Goal: Task Accomplishment & Management: Complete application form

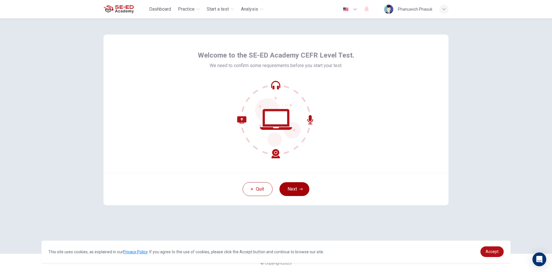
click at [289, 186] on button "Next" at bounding box center [294, 189] width 30 height 14
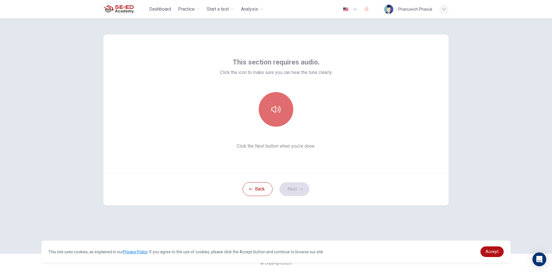
click at [284, 110] on button "button" at bounding box center [276, 109] width 34 height 34
click at [282, 121] on button "button" at bounding box center [276, 109] width 34 height 34
click at [285, 109] on button "button" at bounding box center [276, 109] width 34 height 34
click at [292, 191] on button "Next" at bounding box center [294, 189] width 30 height 14
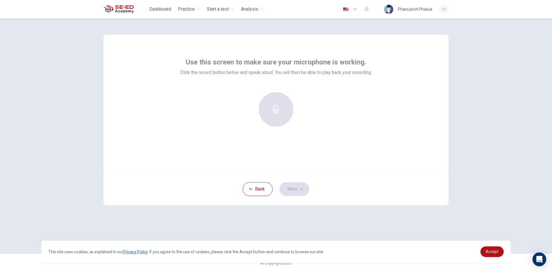
click at [274, 113] on div at bounding box center [276, 109] width 62 height 34
click at [286, 111] on div "Record" at bounding box center [276, 109] width 34 height 34
click at [282, 112] on div "Stop" at bounding box center [276, 109] width 34 height 34
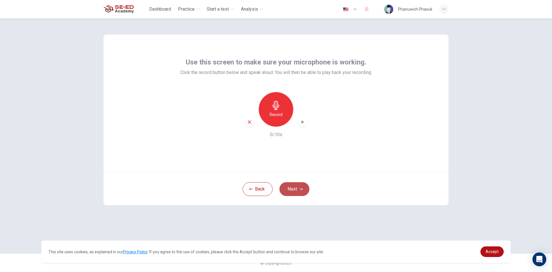
click at [296, 189] on button "Next" at bounding box center [294, 189] width 30 height 14
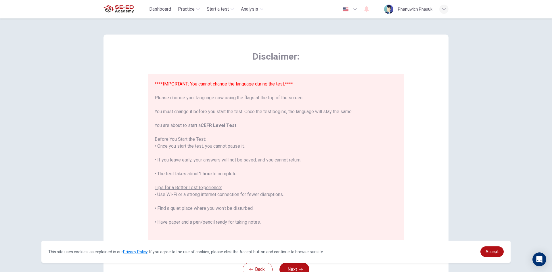
scroll to position [55, 0]
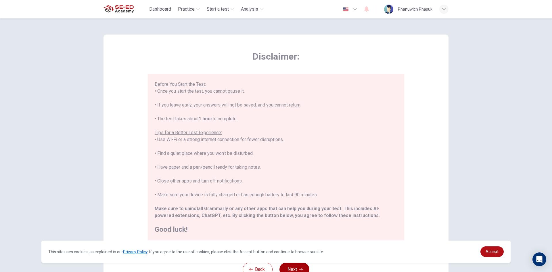
click at [288, 266] on button "Next" at bounding box center [294, 269] width 30 height 14
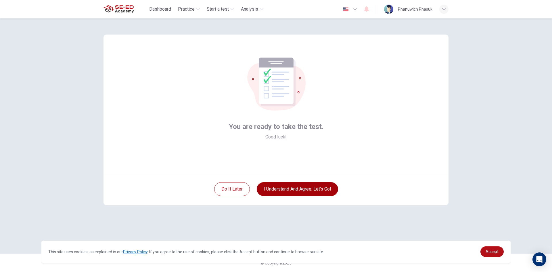
click at [272, 187] on button "I understand and agree. Let’s go!" at bounding box center [297, 189] width 81 height 14
click at [311, 190] on button "I understand and agree. Let’s go!" at bounding box center [297, 189] width 81 height 14
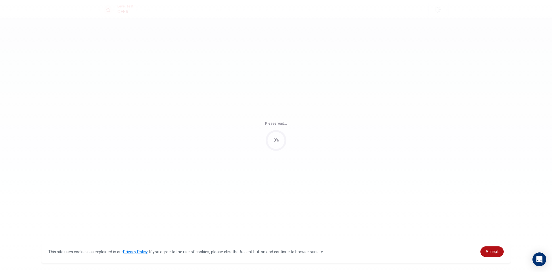
click at [308, 190] on div "Please wait... 0%" at bounding box center [276, 136] width 552 height 272
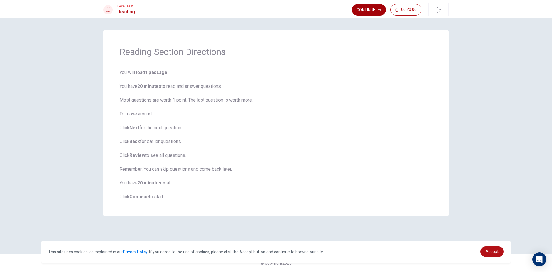
click at [364, 8] on button "Continue" at bounding box center [369, 9] width 34 height 11
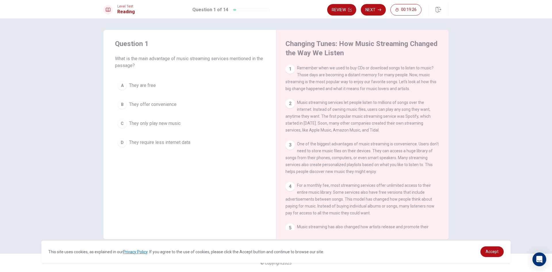
click at [287, 68] on div "1" at bounding box center [289, 68] width 9 height 9
click at [129, 141] on span "They require less internet data" at bounding box center [159, 142] width 61 height 7
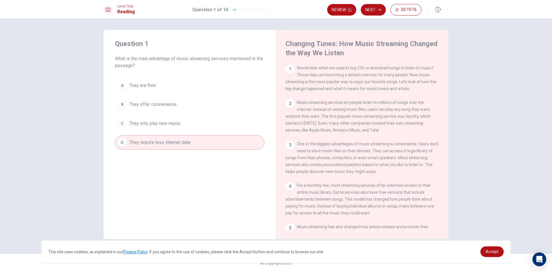
click at [127, 101] on button "B They offer convenience" at bounding box center [189, 104] width 149 height 14
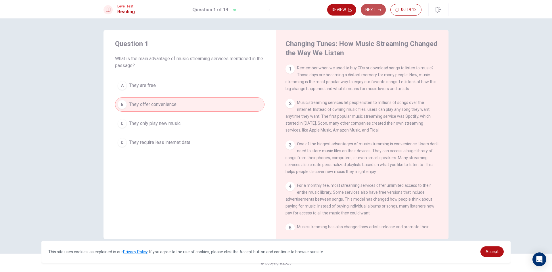
click at [367, 13] on button "Next" at bounding box center [373, 9] width 25 height 11
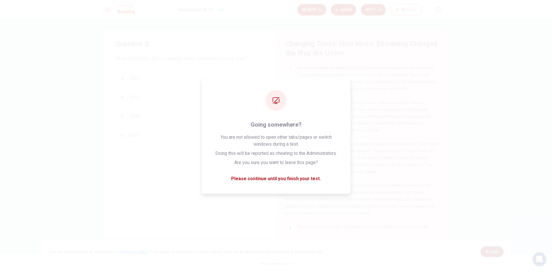
click at [496, 251] on span "Accept" at bounding box center [491, 251] width 13 height 5
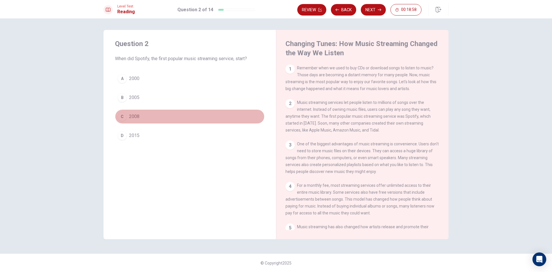
click at [128, 116] on button "C 2008" at bounding box center [189, 116] width 149 height 14
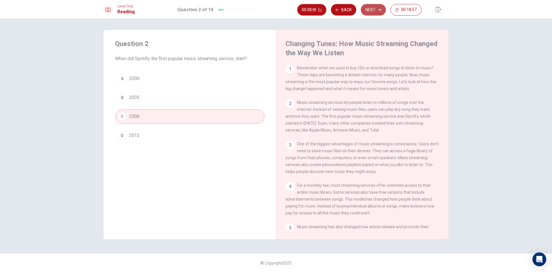
click at [376, 8] on button "Next" at bounding box center [373, 9] width 25 height 11
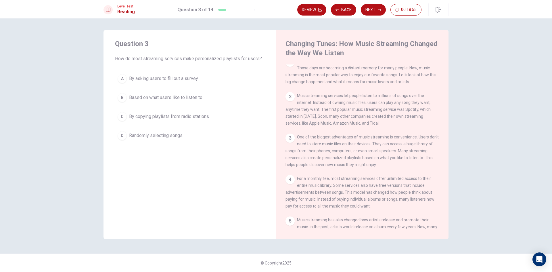
scroll to position [57, 0]
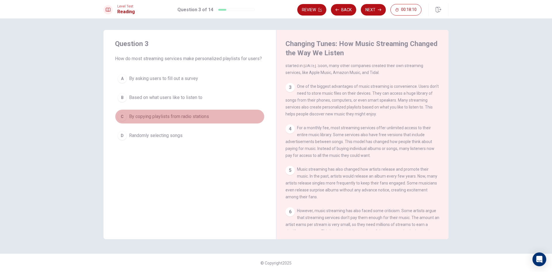
click at [137, 118] on span "By copying playlists from radio stations" at bounding box center [169, 116] width 80 height 7
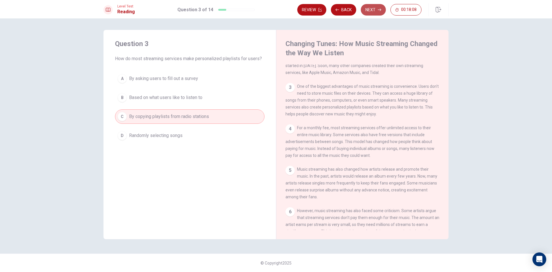
click at [370, 10] on button "Next" at bounding box center [373, 9] width 25 height 11
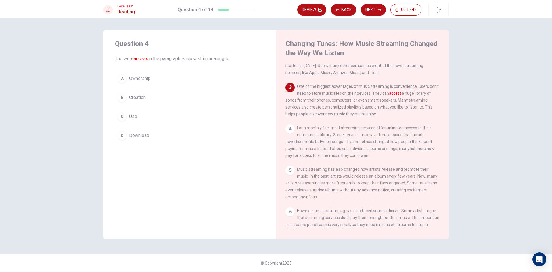
click at [130, 134] on span "Download" at bounding box center [139, 135] width 20 height 7
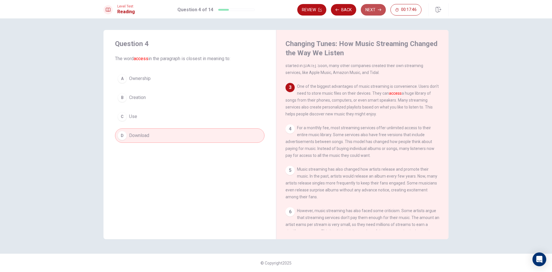
click at [379, 10] on icon "button" at bounding box center [379, 9] width 3 height 3
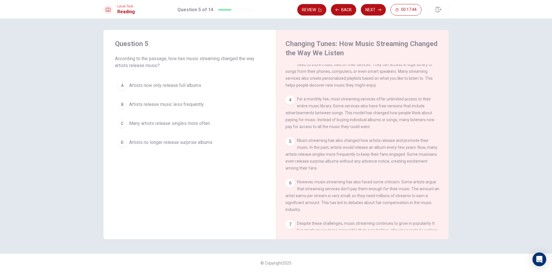
scroll to position [115, 0]
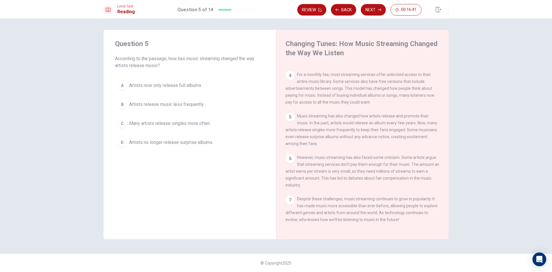
drag, startPoint x: 297, startPoint y: 116, endPoint x: 373, endPoint y: 124, distance: 76.2
click at [373, 124] on span "Music streaming has also changed how artists release and promote their music. I…" at bounding box center [361, 130] width 152 height 32
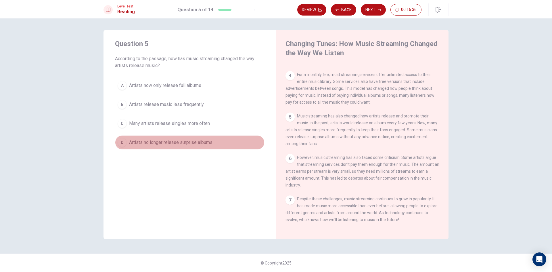
click at [172, 141] on span "Artists no longer release surprise albums" at bounding box center [170, 142] width 83 height 7
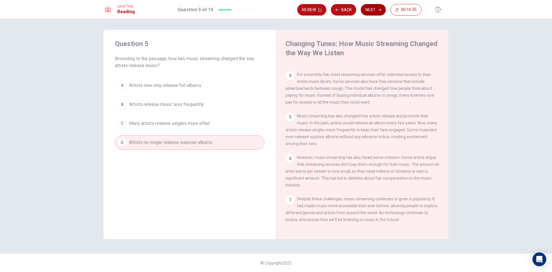
click at [375, 7] on button "Next" at bounding box center [373, 9] width 25 height 11
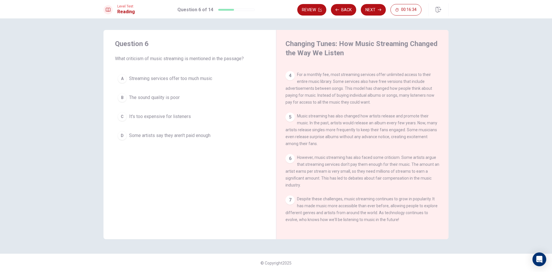
scroll to position [120, 0]
click at [162, 121] on button "C It's too expensive for listeners" at bounding box center [189, 116] width 149 height 14
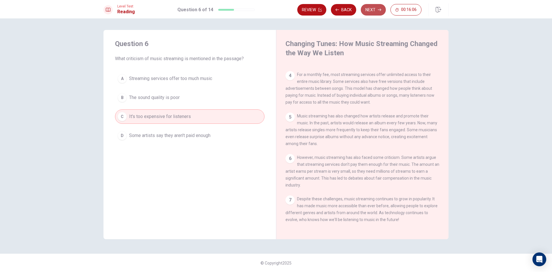
click at [374, 6] on button "Next" at bounding box center [373, 9] width 25 height 11
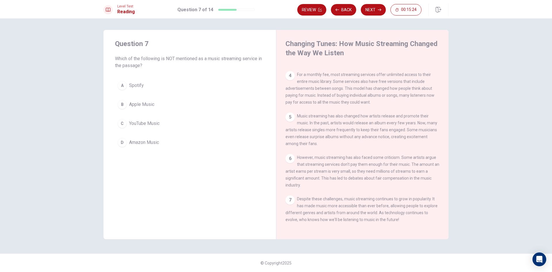
click at [142, 143] on span "Amazon Music" at bounding box center [144, 142] width 30 height 7
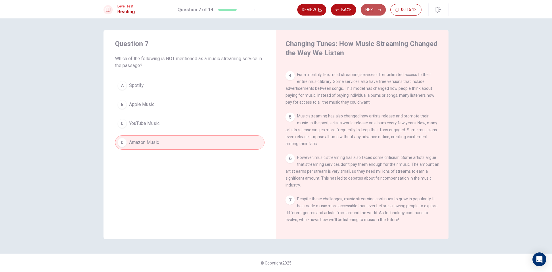
click at [368, 6] on button "Next" at bounding box center [373, 9] width 25 height 11
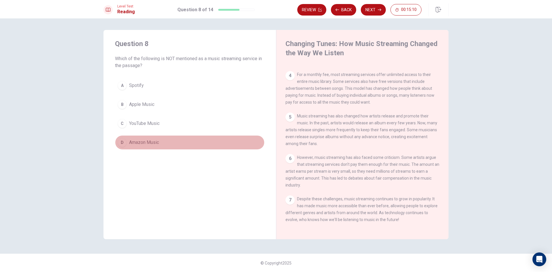
click at [157, 147] on button "D Amazon Music" at bounding box center [189, 142] width 149 height 14
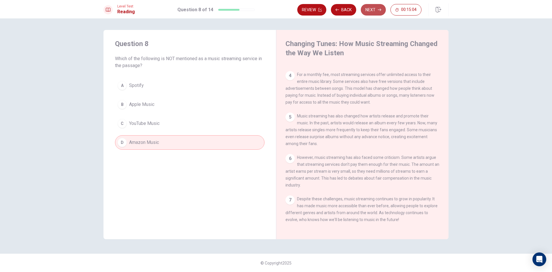
click at [376, 9] on button "Next" at bounding box center [373, 9] width 25 height 11
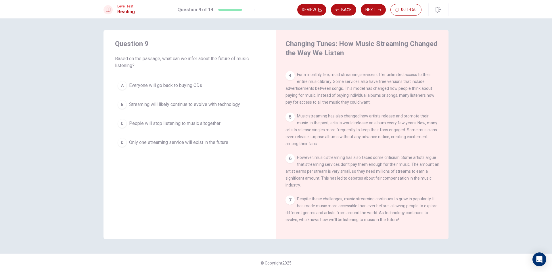
click at [172, 143] on span "Only one streaming service will exist in the future" at bounding box center [178, 142] width 99 height 7
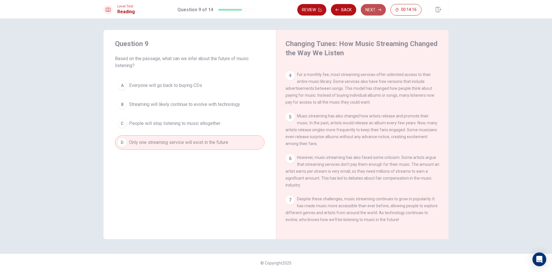
click at [377, 10] on button "Next" at bounding box center [373, 9] width 25 height 11
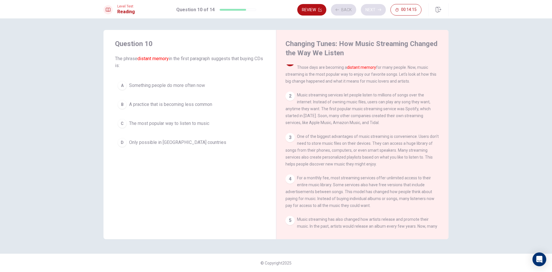
scroll to position [0, 0]
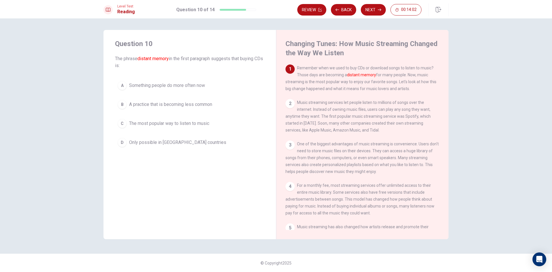
click at [142, 122] on span "The most popular way to listen to music" at bounding box center [169, 123] width 80 height 7
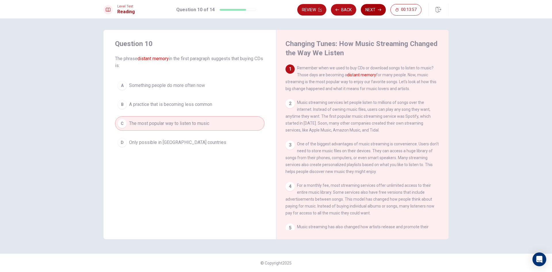
click at [378, 8] on button "Next" at bounding box center [373, 9] width 25 height 11
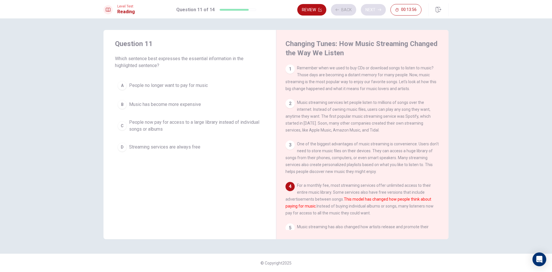
scroll to position [49, 0]
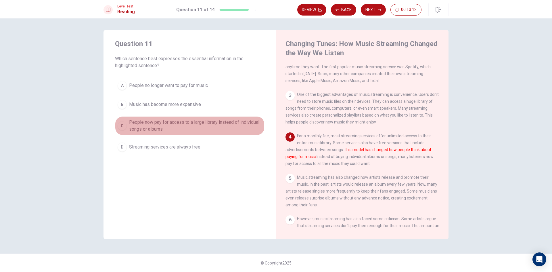
click at [218, 126] on span "People now pay for access to a large library instead of individual songs or alb…" at bounding box center [195, 126] width 133 height 14
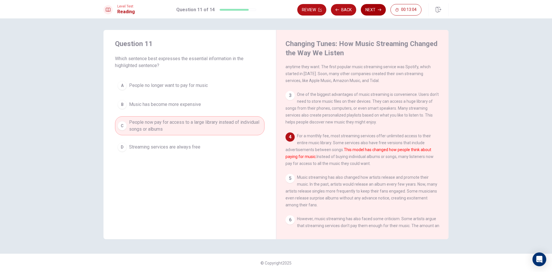
click at [374, 10] on button "Next" at bounding box center [373, 9] width 25 height 11
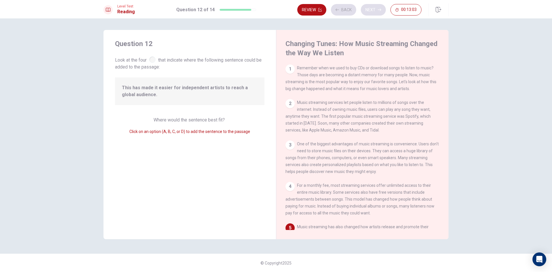
scroll to position [100, 0]
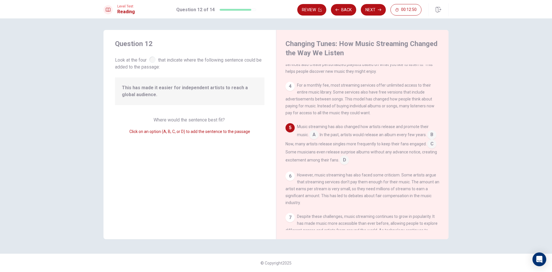
click at [313, 140] on input at bounding box center [313, 134] width 9 height 9
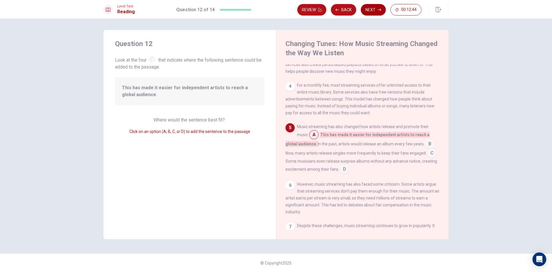
click at [371, 9] on button "Next" at bounding box center [373, 9] width 25 height 11
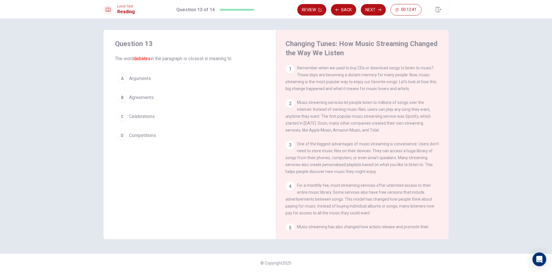
click at [292, 148] on div "3" at bounding box center [289, 144] width 9 height 9
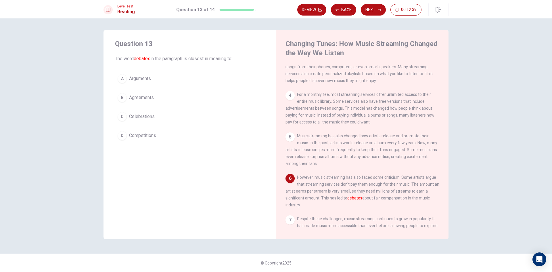
scroll to position [120, 0]
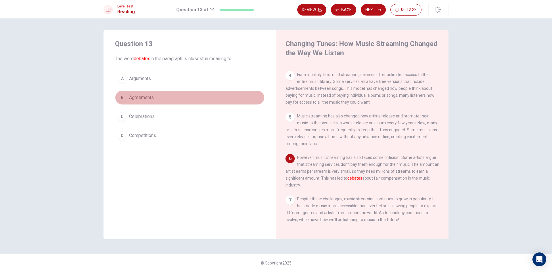
click at [125, 101] on button "B Agreements" at bounding box center [189, 97] width 149 height 14
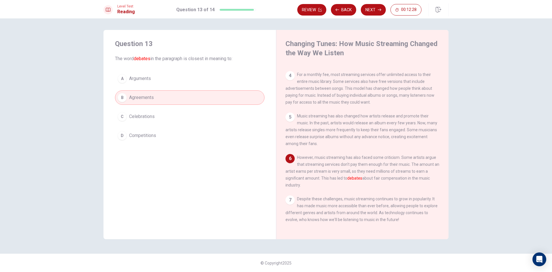
click at [126, 121] on button "C Celebrations" at bounding box center [189, 116] width 149 height 14
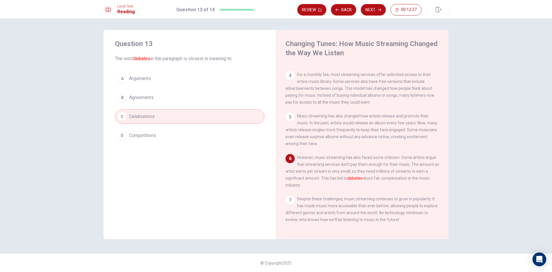
click at [137, 147] on div "Question 13 The word debates in the paragraph is closest in meaning to: A Argum…" at bounding box center [189, 91] width 172 height 122
click at [145, 135] on span "Competitions" at bounding box center [142, 135] width 27 height 7
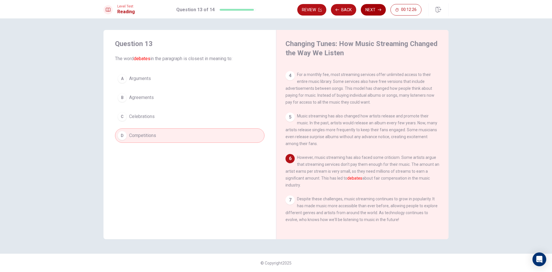
click at [372, 9] on button "Next" at bounding box center [373, 9] width 25 height 11
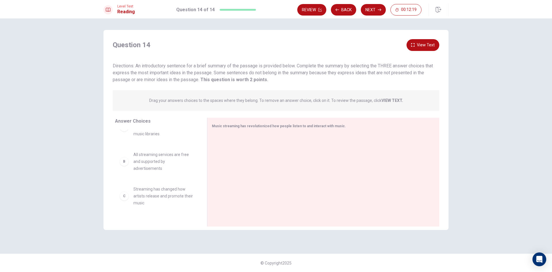
scroll to position [0, 0]
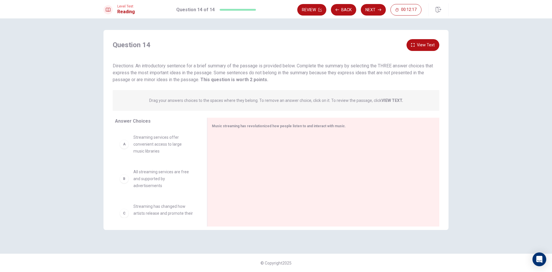
click at [122, 145] on div "A" at bounding box center [124, 143] width 9 height 9
click at [134, 145] on span "Streaming services offer convenient access to large music libraries" at bounding box center [163, 144] width 60 height 21
click at [123, 148] on div "A" at bounding box center [124, 143] width 9 height 9
click at [319, 128] on div "Music streaming has revolutionized how people listen to and interact with music." at bounding box center [320, 125] width 216 height 7
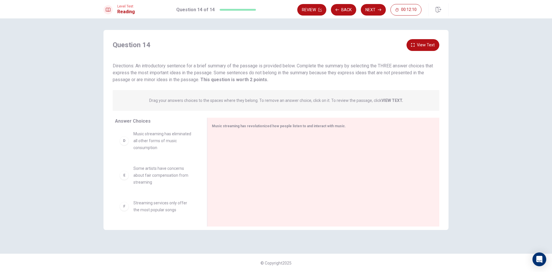
click at [127, 180] on div "E Some artists have concerns about fair compensation from streaming" at bounding box center [157, 175] width 74 height 21
click at [126, 180] on div "E Some artists have concerns about fair compensation from streaming" at bounding box center [157, 175] width 74 height 21
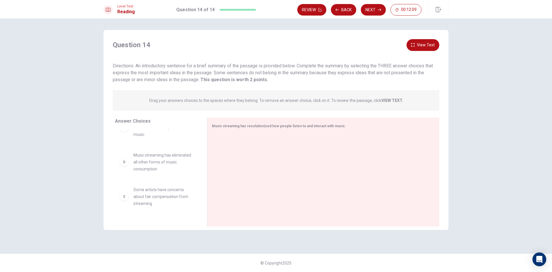
scroll to position [86, 0]
click at [121, 165] on div "D Music streaming has eliminated all other forms of music consumption" at bounding box center [157, 161] width 74 height 21
click at [125, 163] on div "D" at bounding box center [124, 161] width 9 height 9
click at [142, 157] on span "Music streaming has eliminated all other forms of music consumption" at bounding box center [163, 161] width 60 height 21
click at [188, 162] on span "Music streaming has eliminated all other forms of music consumption" at bounding box center [163, 161] width 60 height 21
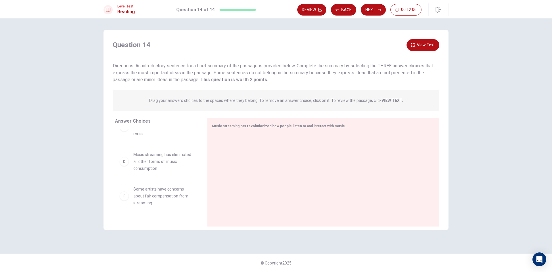
click at [190, 162] on span "Music streaming has eliminated all other forms of music consumption" at bounding box center [163, 161] width 60 height 21
click at [256, 139] on div at bounding box center [321, 172] width 218 height 77
click at [127, 165] on div "D" at bounding box center [124, 161] width 9 height 9
drag, startPoint x: 203, startPoint y: 77, endPoint x: 209, endPoint y: 76, distance: 5.6
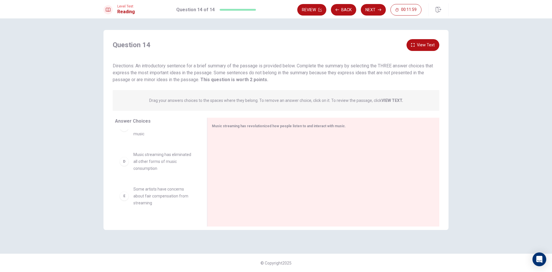
click at [209, 76] on div "Directions: An introductory sentence for a brief summary of the passage is prov…" at bounding box center [276, 72] width 326 height 21
drag, startPoint x: 206, startPoint y: 77, endPoint x: 202, endPoint y: 78, distance: 4.2
click at [121, 160] on div "D" at bounding box center [124, 161] width 9 height 9
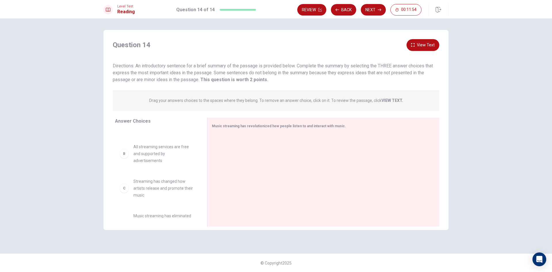
scroll to position [0, 0]
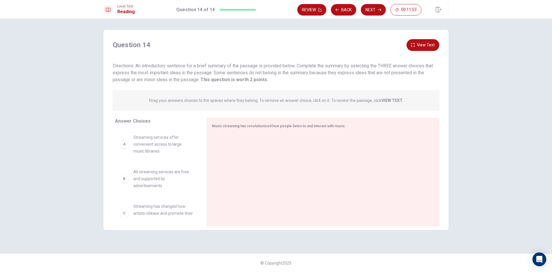
click at [130, 146] on div "A Streaming services offer convenient access to large music libraries" at bounding box center [157, 144] width 74 height 21
click at [205, 173] on icon at bounding box center [204, 171] width 2 height 3
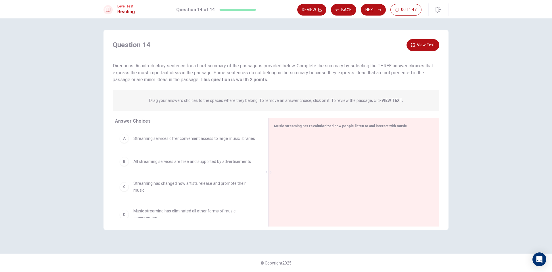
drag, startPoint x: 205, startPoint y: 173, endPoint x: 313, endPoint y: 175, distance: 108.4
click at [313, 175] on div "Music streaming has revolutionized how people listen to and interact with music." at bounding box center [354, 172] width 170 height 109
click at [126, 208] on div "F" at bounding box center [124, 208] width 9 height 9
click at [129, 186] on div "E Some artists have concerns about fair compensation from streaming" at bounding box center [188, 183] width 136 height 14
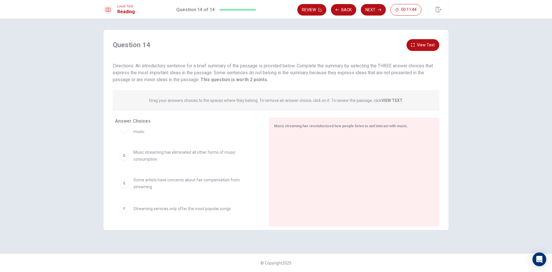
click at [128, 185] on div "E Some artists have concerns about fair compensation from streaming" at bounding box center [188, 183] width 136 height 14
click at [136, 182] on span "Some artists have concerns about fair compensation from streaming" at bounding box center [194, 183] width 122 height 14
click at [365, 5] on button "Next" at bounding box center [373, 9] width 25 height 11
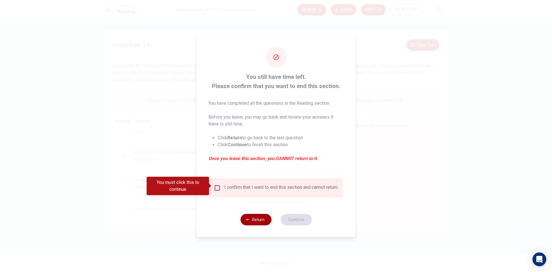
click at [257, 222] on button "Return" at bounding box center [255, 219] width 31 height 11
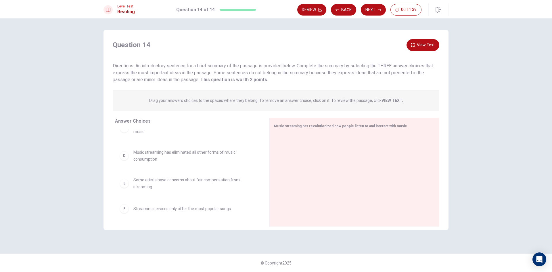
scroll to position [34, 0]
click at [128, 159] on div "C Streaming has changed how artists release and promote their music" at bounding box center [188, 152] width 136 height 14
click at [162, 104] on div "Drag your answers choices to the spaces where they belong. To remove an answer …" at bounding box center [276, 100] width 326 height 21
click at [172, 98] on p "Drag your answers choices to the spaces where they belong. To remove an answer …" at bounding box center [276, 100] width 254 height 5
click at [171, 103] on span "Drag your answers choices to the spaces where they belong. To remove an answer …" at bounding box center [276, 100] width 254 height 7
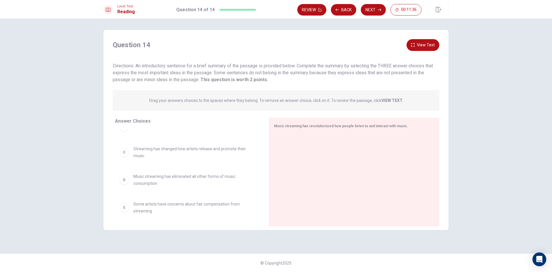
click at [173, 98] on p "Drag your answers choices to the spaces where they belong. To remove an answer …" at bounding box center [276, 100] width 254 height 5
click at [179, 99] on p "Drag your answers choices to the spaces where they belong. To remove an answer …" at bounding box center [276, 100] width 254 height 5
click at [420, 45] on button "View Text" at bounding box center [422, 45] width 33 height 12
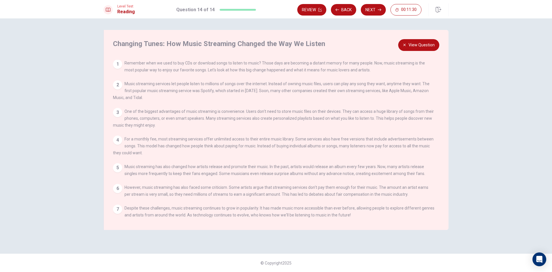
scroll to position [5, 0]
click at [120, 163] on div "5" at bounding box center [117, 167] width 9 height 9
click at [120, 164] on div "5" at bounding box center [117, 167] width 9 height 9
click at [131, 161] on div "View Question 1 Remember when we used to buy CDs or download songs to listen to…" at bounding box center [277, 142] width 329 height 165
click at [146, 139] on div "4 For a monthly fee, most streaming services offer unlimited access to their en…" at bounding box center [274, 145] width 322 height 21
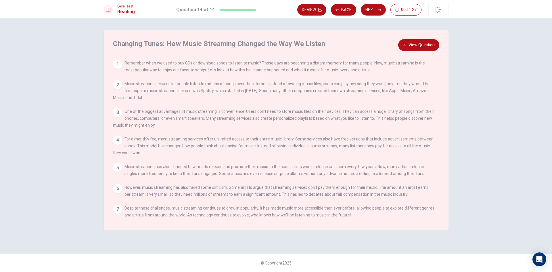
scroll to position [0, 0]
click at [124, 64] on div "1 Remember when we used to buy CDs or download songs to listen to music? Those …" at bounding box center [274, 67] width 322 height 14
drag, startPoint x: 114, startPoint y: 89, endPoint x: 114, endPoint y: 95, distance: 6.0
click at [114, 95] on div "2 Music streaming services let people listen to millions of songs over the inte…" at bounding box center [274, 90] width 322 height 21
click at [122, 64] on div "1 Remember when we used to buy CDs or download songs to listen to music? Those …" at bounding box center [274, 67] width 322 height 14
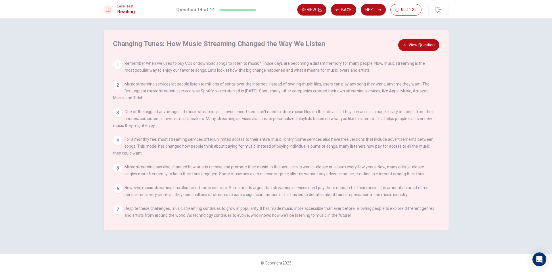
drag, startPoint x: 119, startPoint y: 107, endPoint x: 122, endPoint y: 110, distance: 3.5
click at [119, 108] on div "View Question 1 Remember when we used to buy CDs or download songs to listen to…" at bounding box center [277, 142] width 329 height 165
click at [401, 43] on button "View Question" at bounding box center [418, 45] width 41 height 12
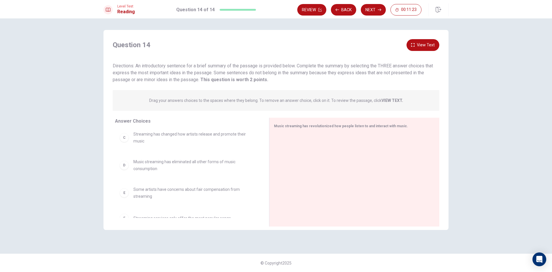
scroll to position [63, 0]
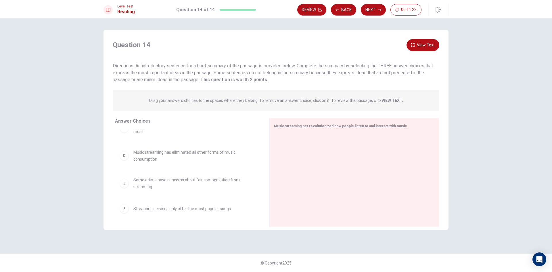
click at [151, 210] on span "Streaming services only offer the most popular songs" at bounding box center [181, 208] width 97 height 7
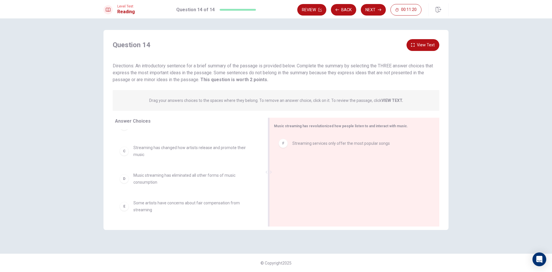
scroll to position [40, 0]
drag, startPoint x: 308, startPoint y: 142, endPoint x: 188, endPoint y: 218, distance: 142.7
drag, startPoint x: 320, startPoint y: 139, endPoint x: 168, endPoint y: 201, distance: 164.0
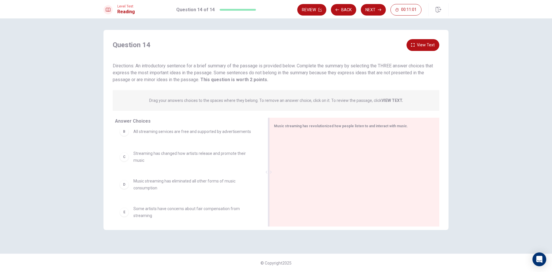
scroll to position [63, 0]
drag, startPoint x: 150, startPoint y: 179, endPoint x: 178, endPoint y: 182, distance: 28.0
click at [428, 44] on button "View Text" at bounding box center [422, 45] width 33 height 12
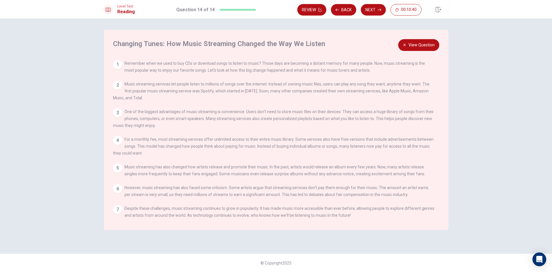
click at [423, 44] on button "View Question" at bounding box center [418, 45] width 41 height 12
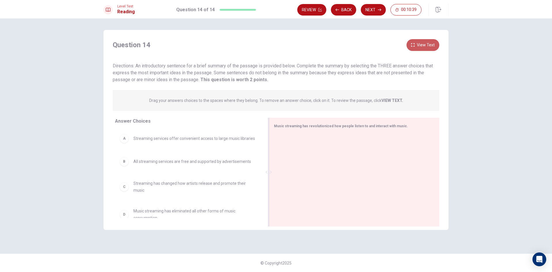
click at [423, 44] on button "View Text" at bounding box center [422, 45] width 33 height 12
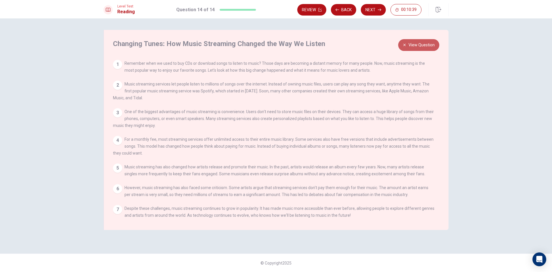
click at [423, 44] on button "View Question" at bounding box center [418, 45] width 41 height 12
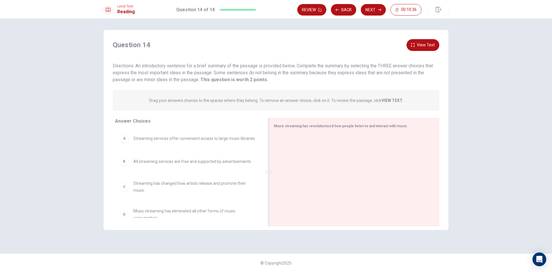
click at [425, 45] on button "View Text" at bounding box center [422, 45] width 33 height 12
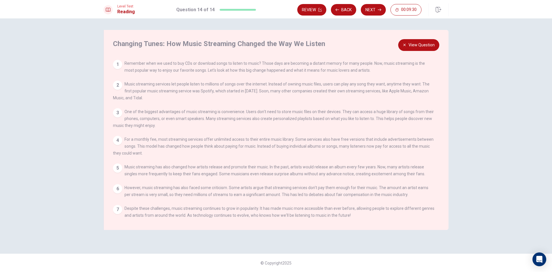
click at [420, 43] on button "View Question" at bounding box center [418, 45] width 41 height 12
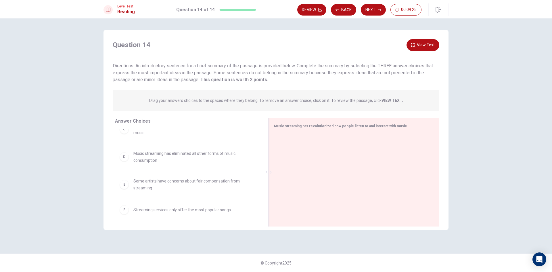
scroll to position [29, 0]
drag, startPoint x: 145, startPoint y: 191, endPoint x: 342, endPoint y: 159, distance: 199.5
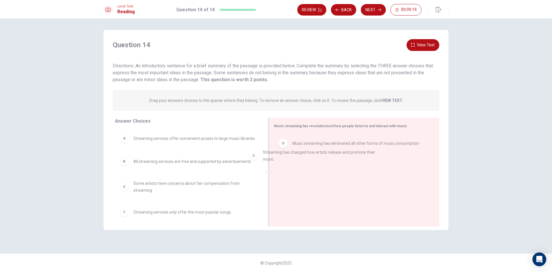
drag, startPoint x: 137, startPoint y: 189, endPoint x: 271, endPoint y: 153, distance: 138.7
click at [378, 8] on icon "button" at bounding box center [379, 9] width 3 height 3
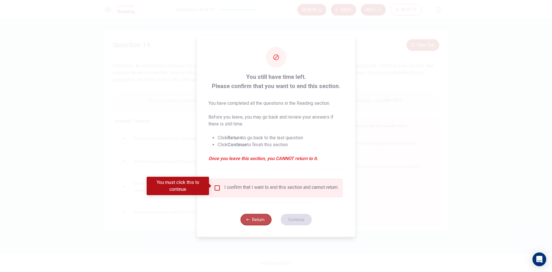
click at [255, 225] on button "Return" at bounding box center [255, 219] width 31 height 11
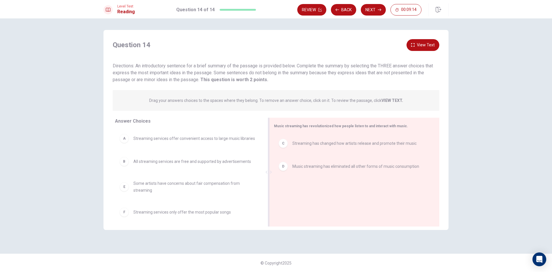
click at [364, 139] on div "C Streaming has changed how artists release and promote their music" at bounding box center [351, 143] width 147 height 9
drag, startPoint x: 156, startPoint y: 135, endPoint x: 138, endPoint y: 145, distance: 21.0
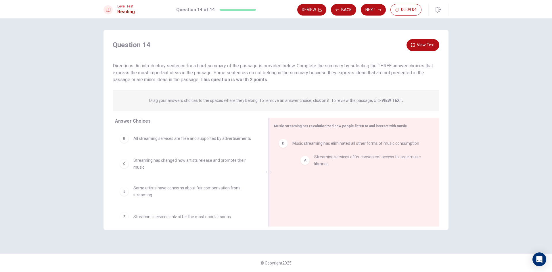
drag, startPoint x: 138, startPoint y: 145, endPoint x: 326, endPoint y: 165, distance: 188.7
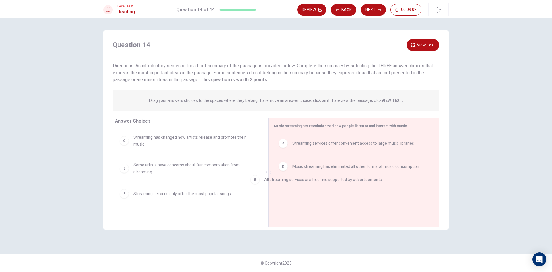
drag, startPoint x: 196, startPoint y: 135, endPoint x: 350, endPoint y: 180, distance: 159.7
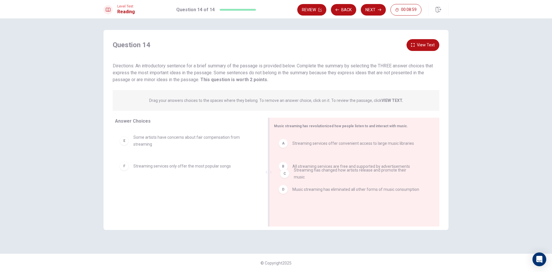
drag, startPoint x: 201, startPoint y: 137, endPoint x: 372, endPoint y: 173, distance: 174.0
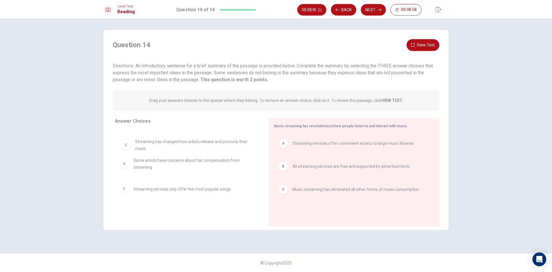
drag, startPoint x: 179, startPoint y: 146, endPoint x: 181, endPoint y: 154, distance: 7.9
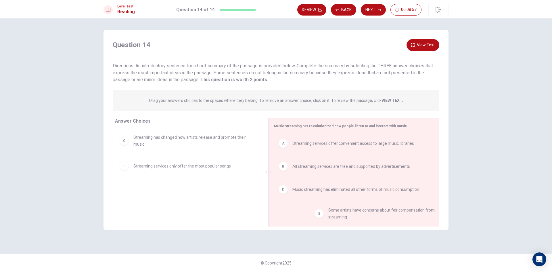
drag, startPoint x: 176, startPoint y: 163, endPoint x: 371, endPoint y: 208, distance: 200.0
click at [421, 42] on button "View Text" at bounding box center [422, 45] width 33 height 12
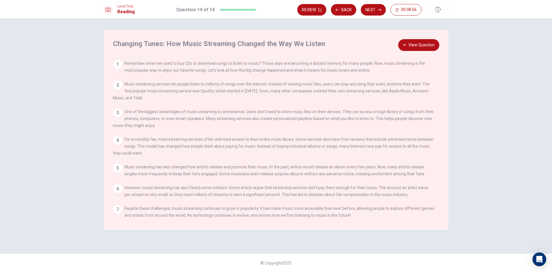
click at [421, 42] on button "View Question" at bounding box center [418, 45] width 41 height 12
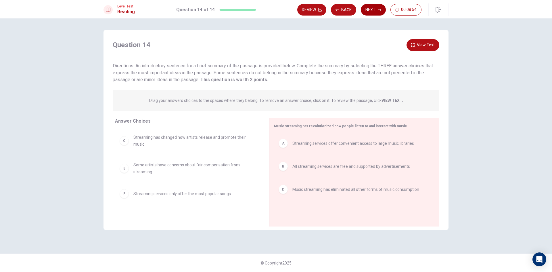
click at [371, 8] on button "Next" at bounding box center [373, 9] width 25 height 11
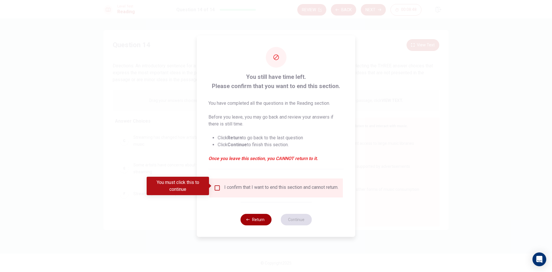
click at [256, 224] on button "Return" at bounding box center [255, 219] width 31 height 11
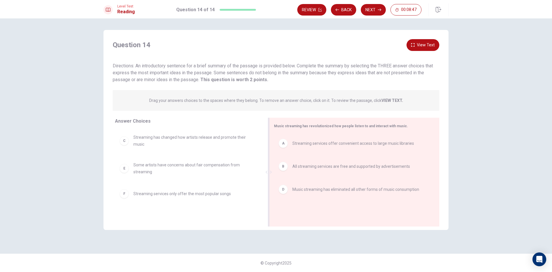
click at [377, 194] on div "D Music streaming has eliminated all other forms of music consumption" at bounding box center [352, 189] width 156 height 18
click at [377, 194] on div "A Streaming services offer convenient access to large music libraries B All str…" at bounding box center [352, 172] width 156 height 77
click at [391, 185] on div "A Streaming services offer convenient access to large music libraries B All str…" at bounding box center [352, 172] width 156 height 77
click at [303, 164] on span "All streaming services are free and supported by advertisements" at bounding box center [351, 166] width 118 height 7
click at [303, 164] on div "A Streaming services offer convenient access to large music libraries B All str…" at bounding box center [352, 172] width 156 height 77
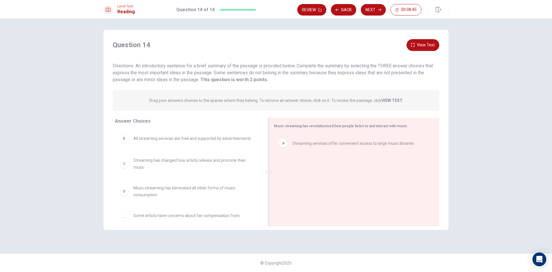
click at [335, 142] on span "Streaming services offer convenient access to large music libraries" at bounding box center [353, 143] width 122 height 7
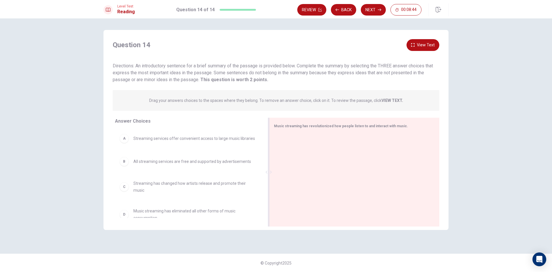
click at [374, 126] on span "Music streaming has revolutionized how people listen to and interact with music." at bounding box center [341, 126] width 134 height 4
drag, startPoint x: 408, startPoint y: 126, endPoint x: 380, endPoint y: 126, distance: 27.9
click at [380, 126] on div "Music streaming has revolutionized how people listen to and interact with music." at bounding box center [351, 125] width 154 height 7
drag, startPoint x: 380, startPoint y: 126, endPoint x: 299, endPoint y: 126, distance: 80.5
click at [299, 126] on span "Music streaming has revolutionized how people listen to and interact with music." at bounding box center [341, 126] width 134 height 4
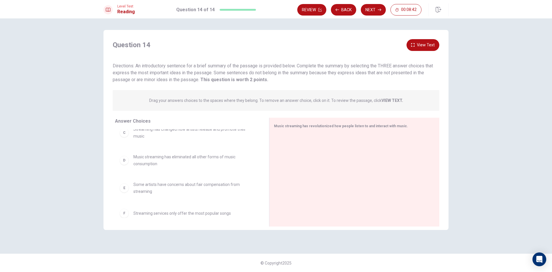
scroll to position [63, 0]
drag, startPoint x: 153, startPoint y: 146, endPoint x: 311, endPoint y: 159, distance: 158.3
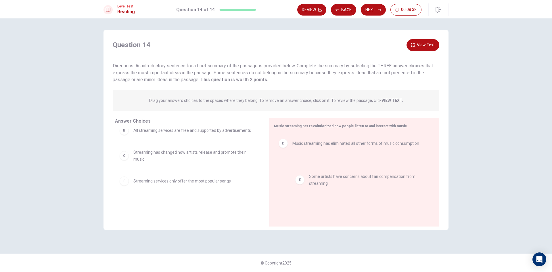
drag, startPoint x: 180, startPoint y: 165, endPoint x: 360, endPoint y: 168, distance: 180.5
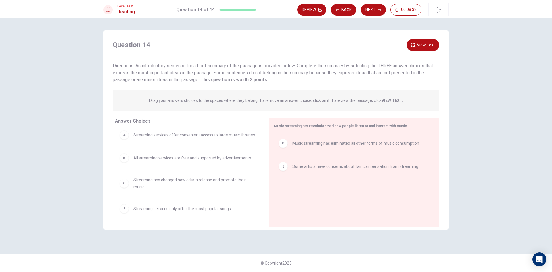
scroll to position [8, 0]
drag, startPoint x: 164, startPoint y: 207, endPoint x: 337, endPoint y: 197, distance: 173.3
click at [425, 41] on button "View Text" at bounding box center [422, 45] width 33 height 12
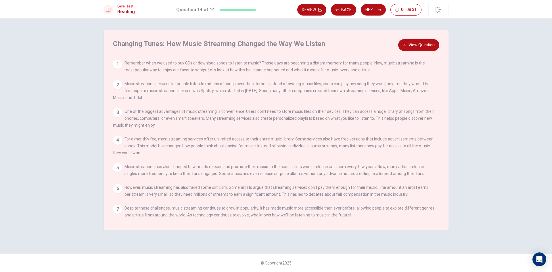
scroll to position [5, 0]
click at [417, 45] on button "View Question" at bounding box center [418, 45] width 41 height 12
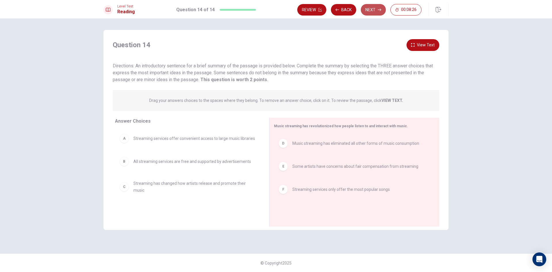
click at [377, 8] on button "Next" at bounding box center [373, 9] width 25 height 11
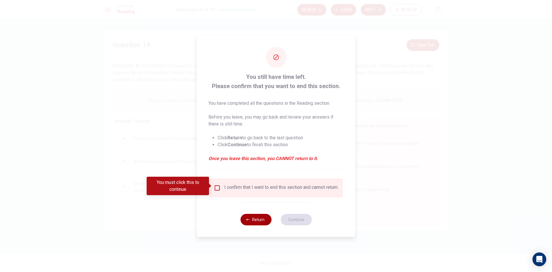
click at [256, 225] on button "Return" at bounding box center [255, 219] width 31 height 11
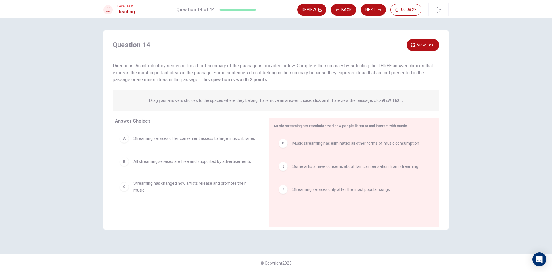
click at [425, 45] on button "View Text" at bounding box center [422, 45] width 33 height 12
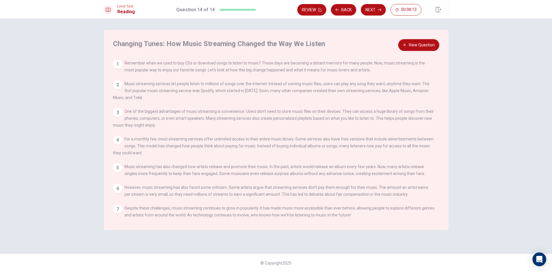
scroll to position [0, 0]
click at [420, 42] on button "View Question" at bounding box center [418, 45] width 41 height 12
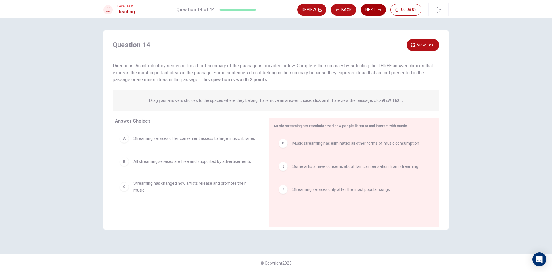
click at [374, 10] on button "Next" at bounding box center [373, 9] width 25 height 11
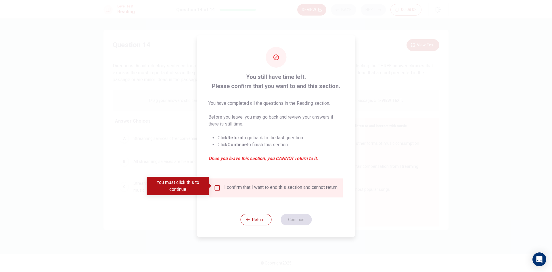
click at [287, 189] on div "I confirm that I want to end this section and cannot return." at bounding box center [281, 187] width 114 height 7
click at [281, 184] on div "I confirm that I want to end this section and cannot return." at bounding box center [281, 187] width 114 height 7
click at [218, 182] on div "I confirm that I want to end this section and cannot return." at bounding box center [276, 187] width 134 height 19
click at [220, 187] on div "I confirm that I want to end this section and cannot return." at bounding box center [276, 187] width 124 height 7
click at [216, 185] on input "You must click this to continue" at bounding box center [217, 187] width 7 height 7
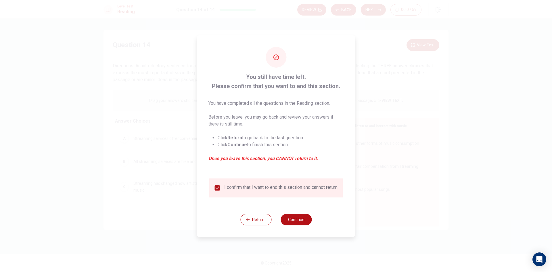
click at [216, 185] on input "checkbox" at bounding box center [217, 187] width 7 height 7
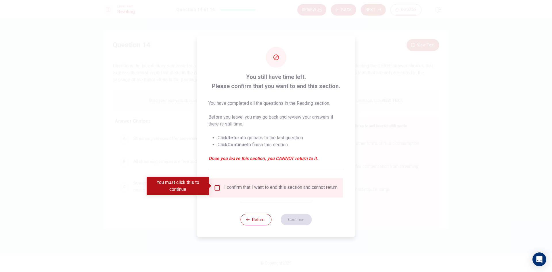
click at [215, 187] on input "You must click this to continue" at bounding box center [217, 187] width 7 height 7
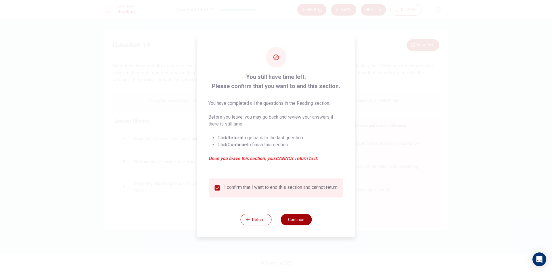
click at [301, 218] on button "Continue" at bounding box center [296, 219] width 31 height 11
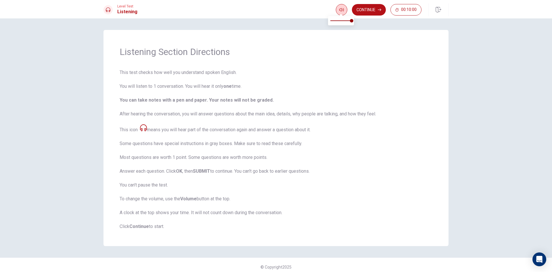
click at [343, 10] on icon "button" at bounding box center [341, 9] width 5 height 3
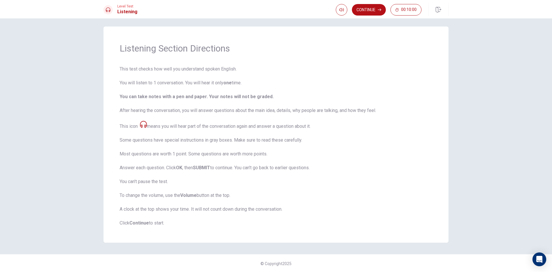
scroll to position [4, 0]
click at [374, 13] on button "Continue" at bounding box center [369, 9] width 34 height 11
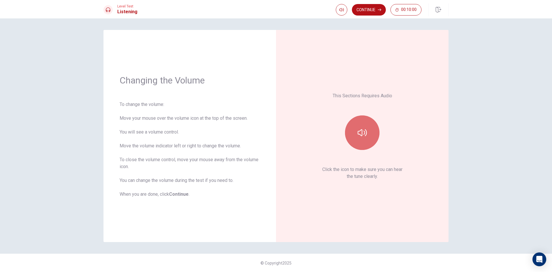
click at [367, 128] on button "button" at bounding box center [362, 132] width 34 height 34
click at [371, 130] on button "button" at bounding box center [362, 132] width 34 height 34
click at [369, 129] on button "button" at bounding box center [362, 132] width 34 height 34
click at [376, 11] on button "Continue" at bounding box center [369, 9] width 34 height 11
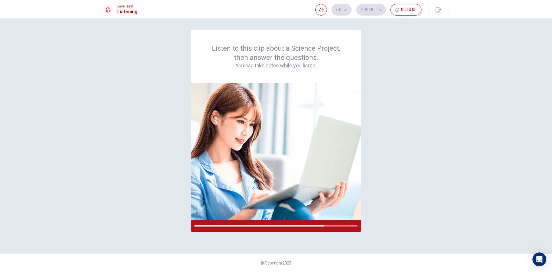
click at [376, 151] on div "Listen to this clip about a Science Project, then answer the questions. You can…" at bounding box center [275, 136] width 345 height 212
click at [330, 153] on img at bounding box center [276, 151] width 170 height 137
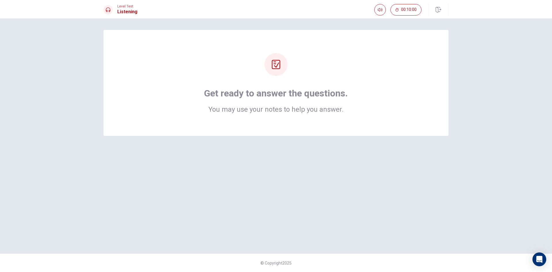
click at [393, 26] on div "Get ready to answer the questions. You may use your notes to help you answer. ©…" at bounding box center [276, 144] width 552 height 253
click at [381, 59] on div "Get ready to answer the questions. You may use your notes to help you answer." at bounding box center [275, 83] width 299 height 60
click at [324, 110] on h2 "You may use your notes to help you answer." at bounding box center [276, 109] width 144 height 7
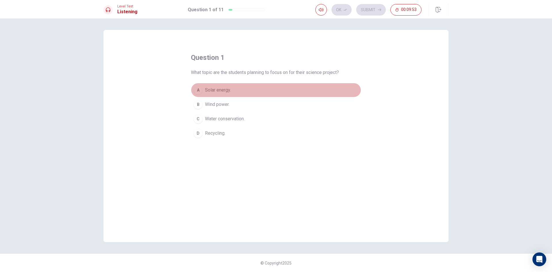
click at [201, 89] on div "A" at bounding box center [197, 89] width 9 height 9
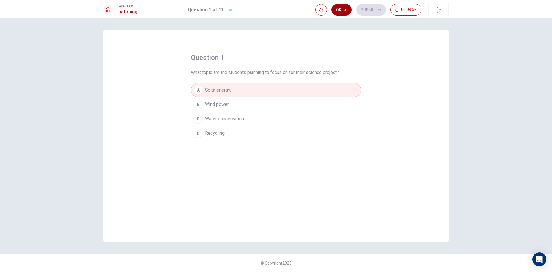
click at [339, 8] on button "Ok" at bounding box center [341, 9] width 20 height 11
click at [374, 11] on button "Submit" at bounding box center [371, 9] width 30 height 11
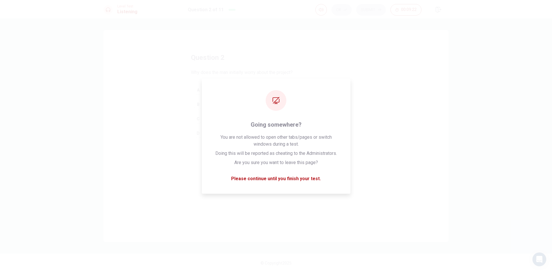
click at [277, 45] on div "question 2 Why does the man initially worry about the project? A They think the…" at bounding box center [275, 136] width 345 height 212
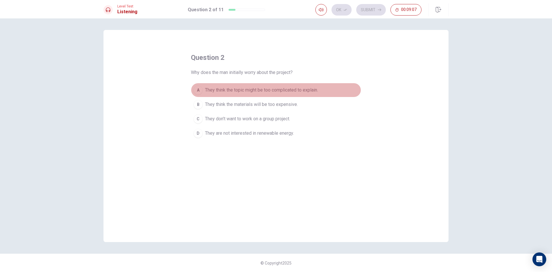
click at [270, 91] on span "They think the topic might be too complicated to explain." at bounding box center [261, 90] width 113 height 7
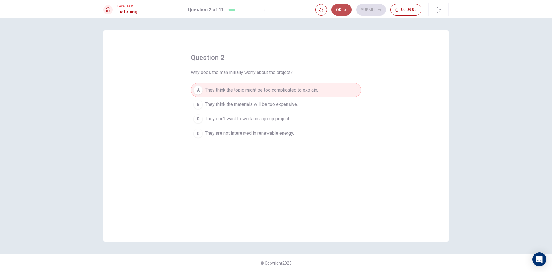
click at [343, 8] on button "Ok" at bounding box center [341, 9] width 20 height 11
click at [364, 7] on button "Submit" at bounding box center [371, 9] width 30 height 11
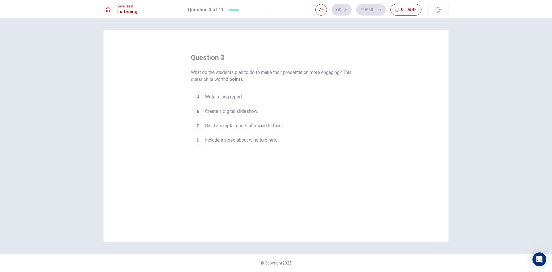
click at [220, 95] on span "Write a long report." at bounding box center [224, 96] width 38 height 7
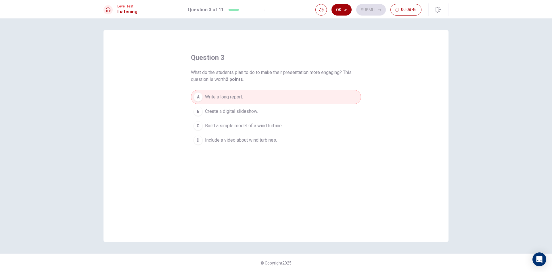
click at [341, 5] on button "Ok" at bounding box center [341, 9] width 20 height 11
click at [361, 5] on button "Submit" at bounding box center [371, 9] width 30 height 11
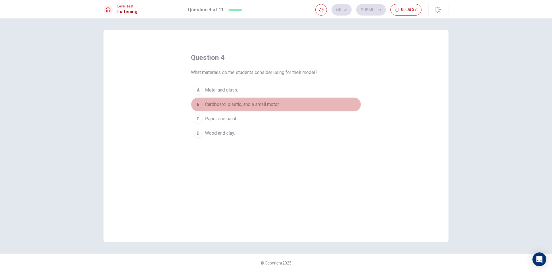
click at [269, 103] on span "Cardboard, plastic, and a small motor." at bounding box center [242, 104] width 74 height 7
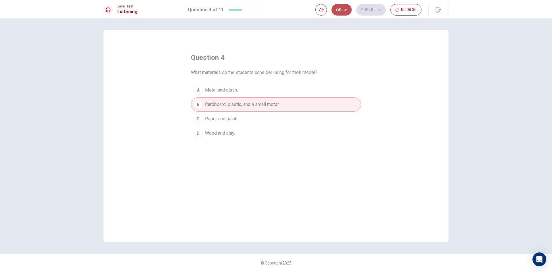
click at [341, 7] on button "Ok" at bounding box center [341, 9] width 20 height 11
click at [380, 8] on icon "button" at bounding box center [379, 9] width 3 height 3
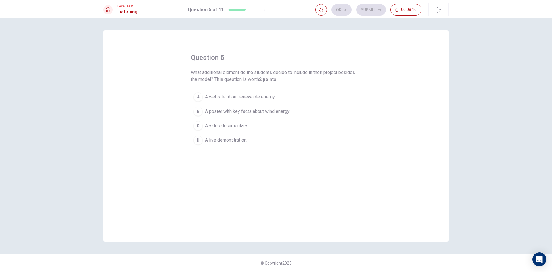
click at [246, 113] on span "A poster with key facts about wind energy." at bounding box center [247, 111] width 85 height 7
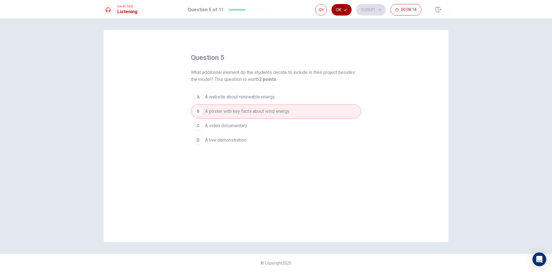
click at [349, 12] on button "Ok" at bounding box center [341, 9] width 20 height 11
click at [369, 10] on button "Submit" at bounding box center [371, 9] width 30 height 11
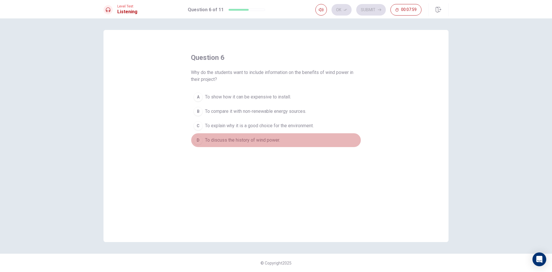
click at [258, 142] on span "To discuss the history of wind power." at bounding box center [242, 140] width 75 height 7
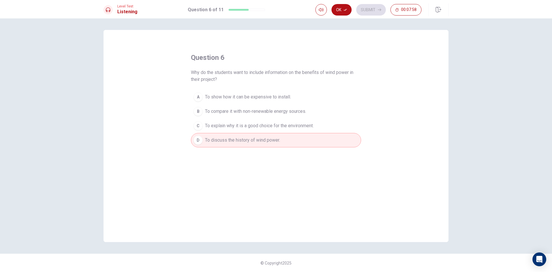
drag, startPoint x: 340, startPoint y: 3, endPoint x: 344, endPoint y: 3, distance: 3.7
click at [340, 3] on div "Ok Submit 00:07:58" at bounding box center [381, 9] width 133 height 13
click at [338, 11] on button "Ok" at bounding box center [341, 9] width 20 height 11
click at [364, 12] on button "Submit" at bounding box center [371, 9] width 30 height 11
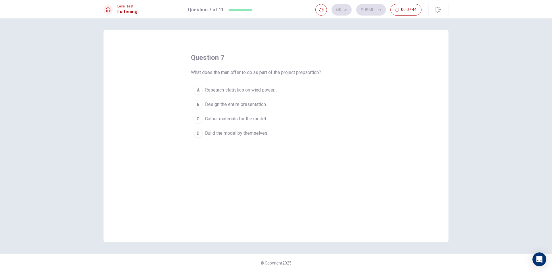
click at [276, 86] on button "A Research statistics on wind power. ." at bounding box center [276, 90] width 170 height 14
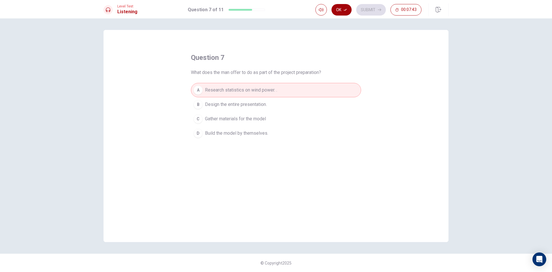
click at [344, 7] on button "Ok" at bounding box center [341, 9] width 20 height 11
click at [361, 6] on button "Submit" at bounding box center [371, 9] width 30 height 11
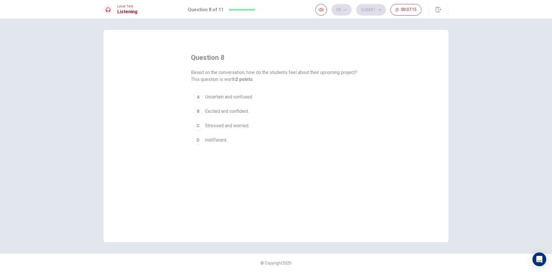
click at [264, 126] on button "C Stressed and worried." at bounding box center [276, 125] width 170 height 14
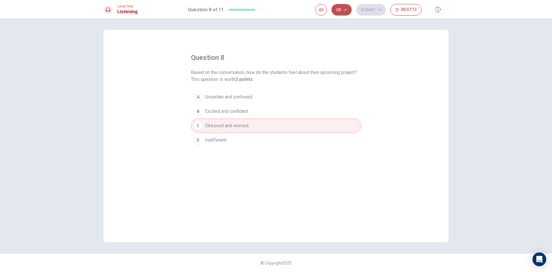
click at [344, 10] on icon "button" at bounding box center [344, 9] width 3 height 3
click at [372, 5] on button "Submit" at bounding box center [371, 9] width 30 height 11
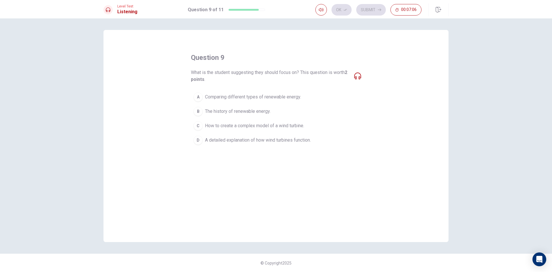
click at [292, 127] on span "How to create a complex model of a wind turbine." at bounding box center [254, 125] width 99 height 7
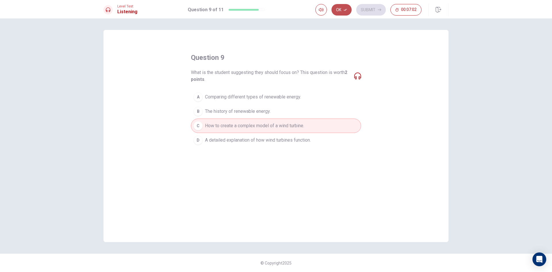
click at [342, 13] on button "Ok" at bounding box center [341, 9] width 20 height 11
click at [364, 11] on button "Submit" at bounding box center [371, 9] width 30 height 11
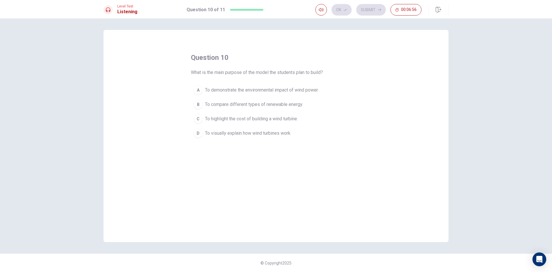
click at [320, 94] on button "A To demonstrate the environmental impact of wind power." at bounding box center [276, 90] width 170 height 14
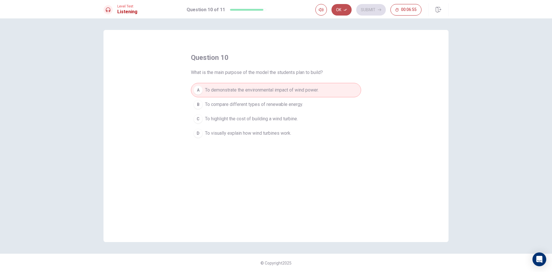
drag, startPoint x: 341, startPoint y: 6, endPoint x: 365, endPoint y: 7, distance: 23.9
click at [341, 6] on button "Ok" at bounding box center [341, 9] width 20 height 11
click at [365, 7] on button "Submit" at bounding box center [371, 9] width 30 height 11
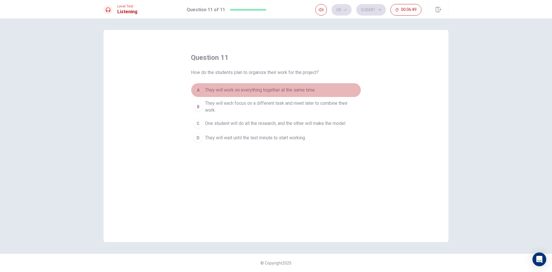
click at [281, 85] on button "A They will work on everything together at the same time." at bounding box center [276, 90] width 170 height 14
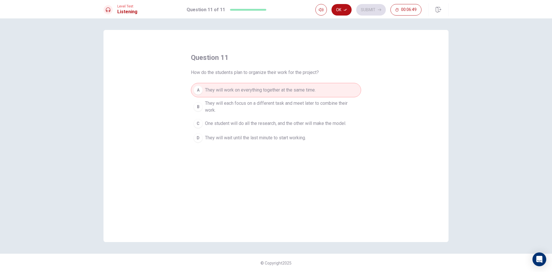
click at [282, 101] on span "They will each focus on a different task and meet later to combine their work." at bounding box center [281, 107] width 153 height 14
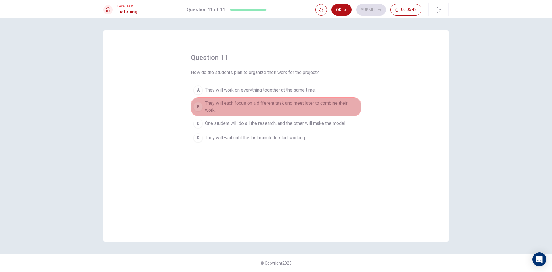
drag, startPoint x: 280, startPoint y: 111, endPoint x: 277, endPoint y: 120, distance: 9.3
click at [279, 112] on span "They will each focus on a different task and meet later to combine their work." at bounding box center [281, 107] width 153 height 14
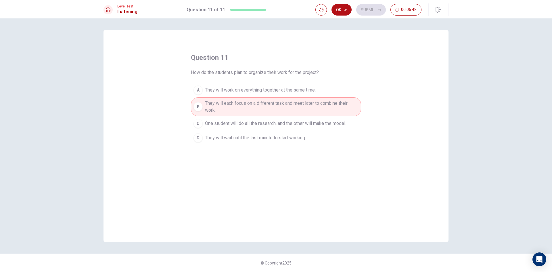
click at [271, 133] on button "D They will wait until the last minute to start working." at bounding box center [276, 137] width 170 height 14
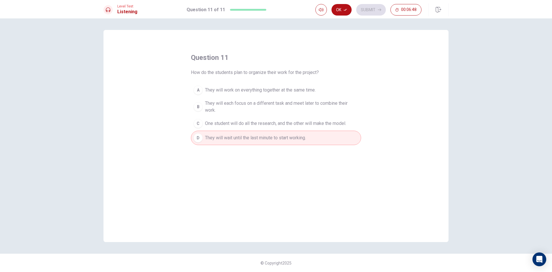
click at [271, 120] on span "One student will do all the research, and the other will make the model." at bounding box center [275, 123] width 141 height 7
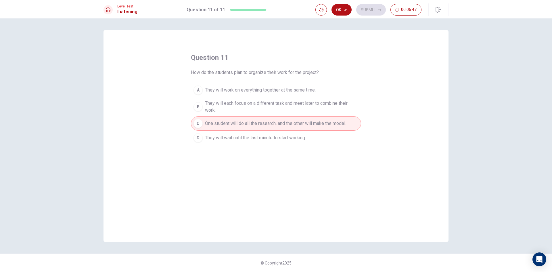
click at [270, 102] on span "They will each focus on a different task and meet later to combine their work." at bounding box center [281, 107] width 153 height 14
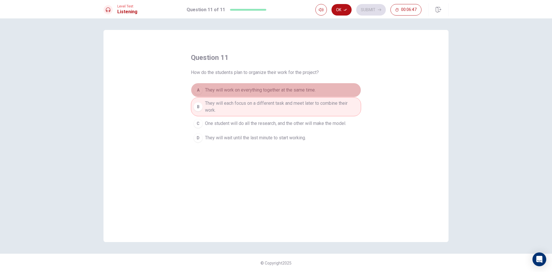
click at [270, 90] on span "They will work on everything together at the same time." at bounding box center [260, 90] width 111 height 7
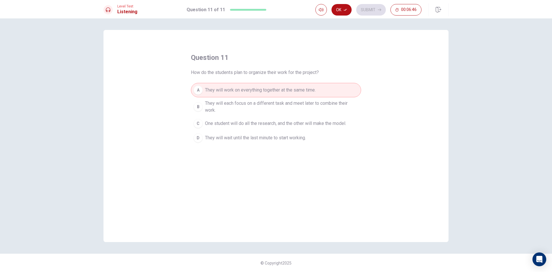
click at [267, 102] on span "They will each focus on a different task and meet later to combine their work." at bounding box center [281, 107] width 153 height 14
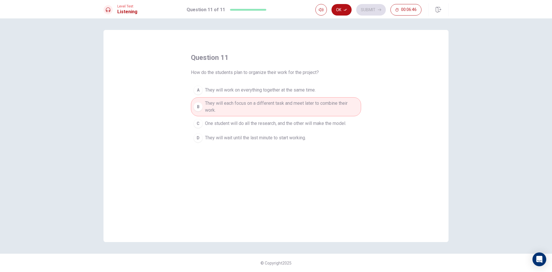
click at [265, 118] on button "C One student will do all the research, and the other will make the model." at bounding box center [276, 123] width 170 height 14
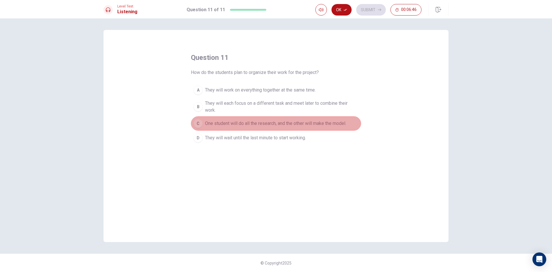
drag, startPoint x: 262, startPoint y: 130, endPoint x: 260, endPoint y: 134, distance: 4.3
click at [260, 134] on div "A They will work on everything together at the same time. B They will each focu…" at bounding box center [276, 114] width 170 height 62
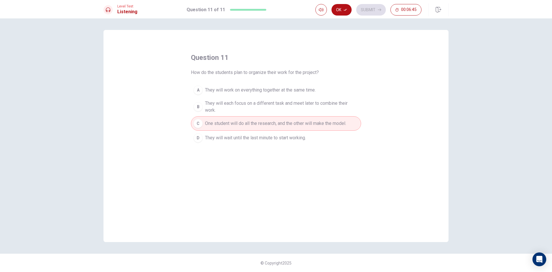
click at [259, 141] on span "They will wait until the last minute to start working." at bounding box center [255, 137] width 101 height 7
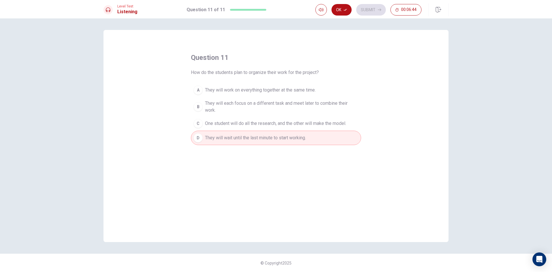
click at [264, 122] on span "One student will do all the research, and the other will make the model." at bounding box center [275, 123] width 141 height 7
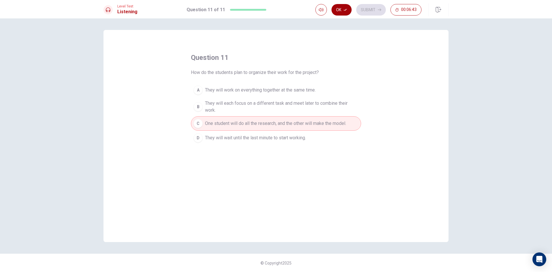
click at [345, 5] on button "Ok" at bounding box center [341, 9] width 20 height 11
click at [338, 8] on div "Ok Submit 00:06:42" at bounding box center [368, 9] width 106 height 11
click at [308, 101] on span "They will each focus on a different task and meet later to combine their work." at bounding box center [281, 107] width 153 height 14
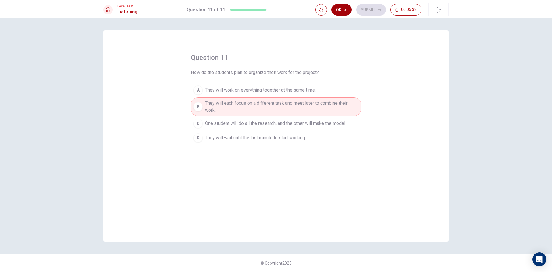
click at [343, 14] on button "Ok" at bounding box center [341, 9] width 20 height 11
click at [359, 15] on div "Ok Submit 00:06:37" at bounding box center [368, 9] width 106 height 11
click at [364, 14] on button "Submit" at bounding box center [371, 9] width 30 height 11
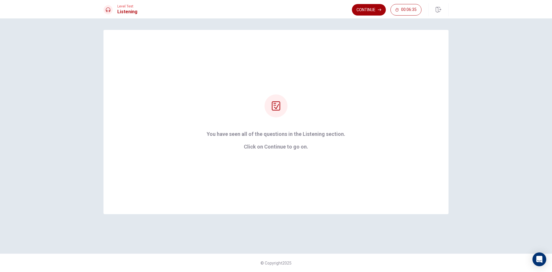
click at [366, 7] on button "Continue" at bounding box center [369, 9] width 34 height 11
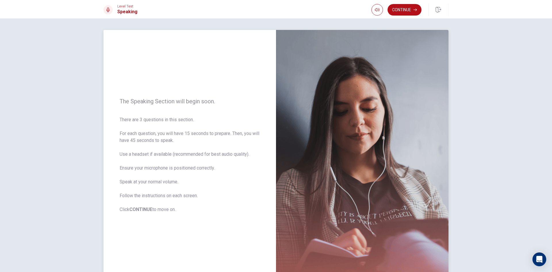
click at [311, 96] on img at bounding box center [362, 155] width 172 height 251
click at [393, 8] on button "Continue" at bounding box center [404, 9] width 34 height 11
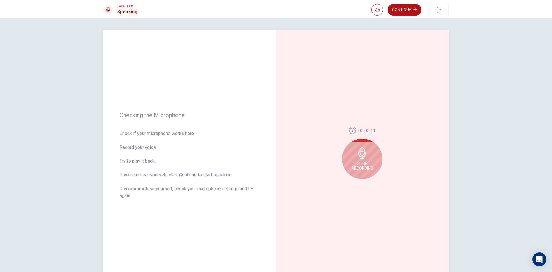
click at [368, 167] on span "Stop Recording" at bounding box center [363, 165] width 22 height 9
click at [368, 167] on div at bounding box center [362, 155] width 40 height 40
click at [367, 183] on icon "Play Audio" at bounding box center [368, 183] width 3 height 3
click at [366, 165] on div at bounding box center [362, 155] width 40 height 40
click at [366, 164] on div at bounding box center [362, 155] width 40 height 40
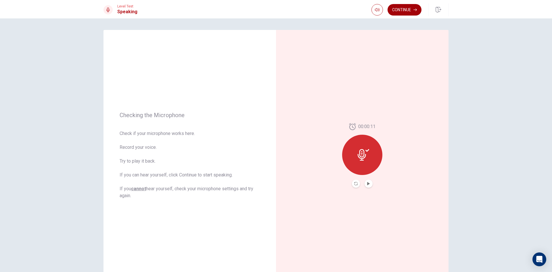
click at [407, 8] on button "Continue" at bounding box center [404, 9] width 34 height 11
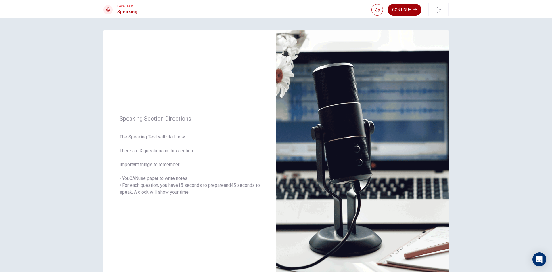
click at [410, 10] on button "Continue" at bounding box center [404, 9] width 34 height 11
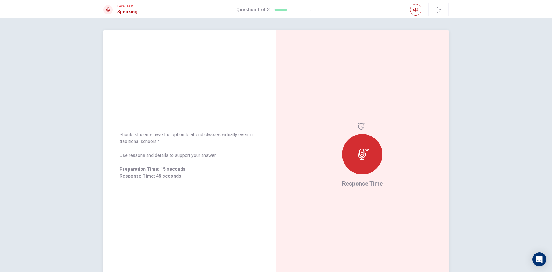
click at [364, 156] on icon at bounding box center [363, 153] width 11 height 11
click at [362, 137] on div at bounding box center [362, 154] width 40 height 40
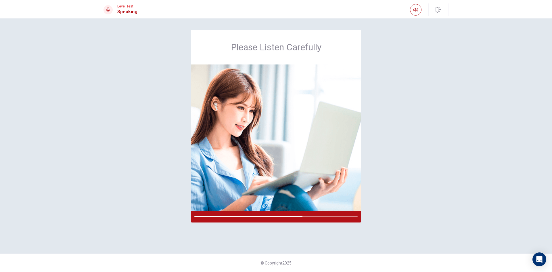
click at [411, 180] on div "Please Listen Carefully" at bounding box center [275, 136] width 363 height 212
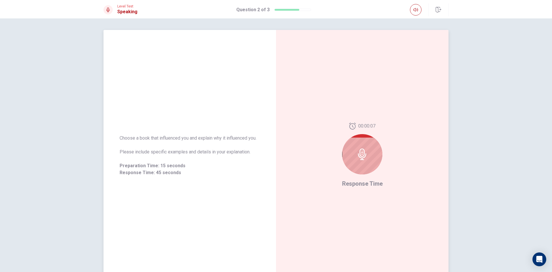
click at [376, 148] on div at bounding box center [362, 154] width 40 height 40
click at [377, 159] on div at bounding box center [362, 154] width 40 height 40
click at [364, 168] on div at bounding box center [362, 154] width 40 height 40
click at [364, 160] on div at bounding box center [362, 154] width 40 height 40
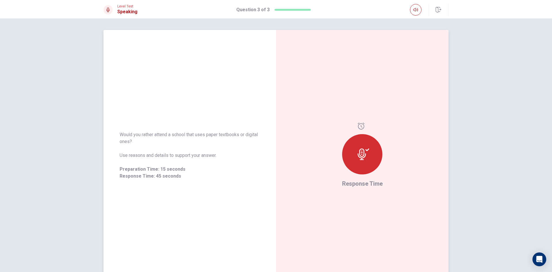
click at [365, 149] on icon at bounding box center [363, 153] width 11 height 11
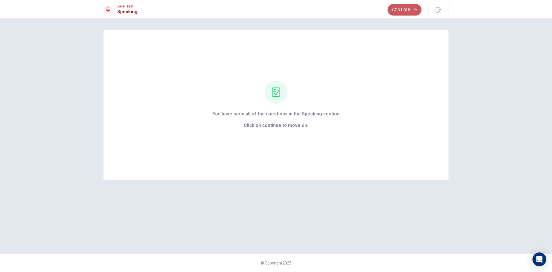
click at [406, 8] on button "Continue" at bounding box center [404, 9] width 34 height 11
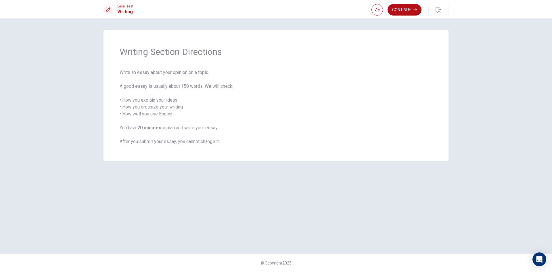
click at [406, 2] on div "Level Test Writing Continue" at bounding box center [276, 9] width 552 height 18
click at [406, 8] on button "Continue" at bounding box center [404, 9] width 34 height 11
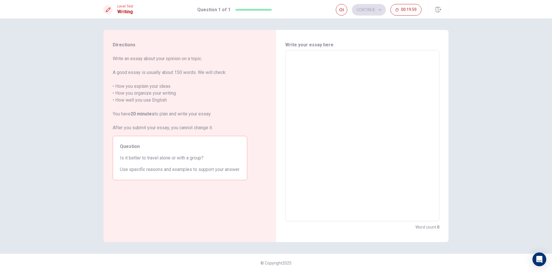
click at [318, 56] on textarea at bounding box center [362, 136] width 146 height 162
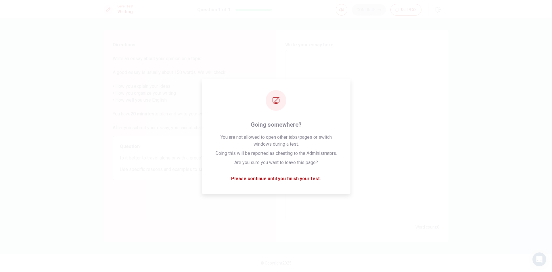
click at [450, 30] on div "Directions Write an essay about your opinion on a topic. A good essay is usuall…" at bounding box center [275, 136] width 363 height 212
click at [432, 60] on textarea at bounding box center [362, 136] width 146 height 162
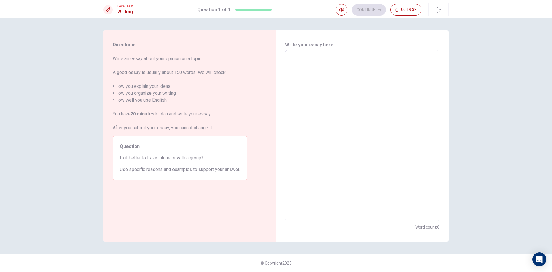
drag, startPoint x: 427, startPoint y: 65, endPoint x: 426, endPoint y: 68, distance: 3.4
click at [427, 66] on textarea at bounding box center [362, 136] width 146 height 162
click at [421, 70] on textarea at bounding box center [362, 136] width 146 height 162
type textarea "x"
type textarea "a"
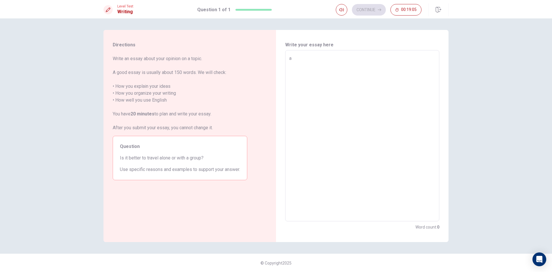
type textarea "x"
type textarea "al"
type textarea "x"
type textarea "alo"
type textarea "x"
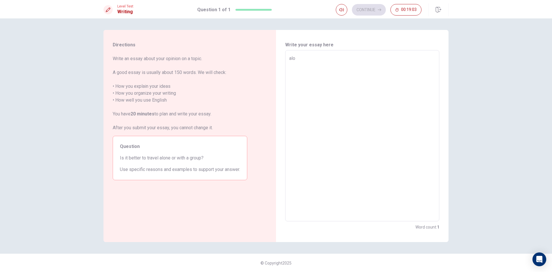
type textarea "alon"
type textarea "x"
type textarea "alone"
type textarea "x"
type textarea "alone"
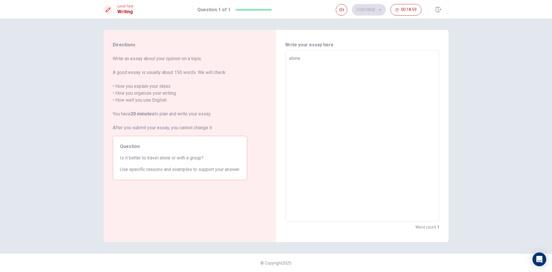
type textarea "x"
type textarea "alone i"
type textarea "x"
type textarea "alone is"
type textarea "x"
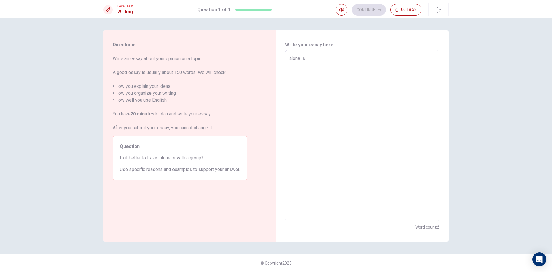
type textarea "alone is"
type textarea "x"
type textarea "alone is a"
type textarea "x"
type textarea "alone is a"
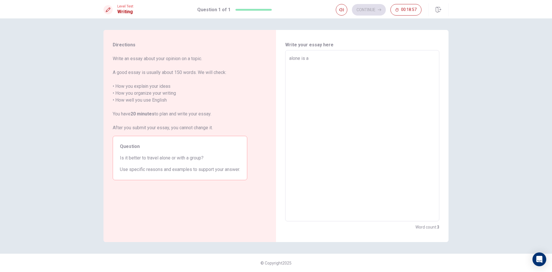
type textarea "x"
type textarea "alone is a g"
type textarea "x"
type textarea "alone is a go"
type textarea "x"
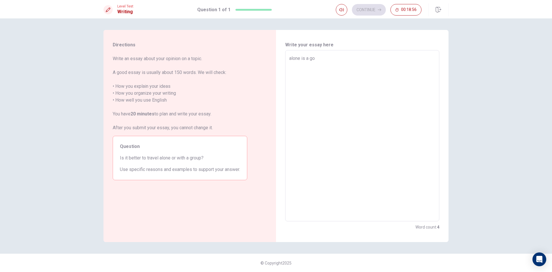
type textarea "alone is a goo"
type textarea "x"
type textarea "alone is a good"
type textarea "x"
type textarea "alone is a good"
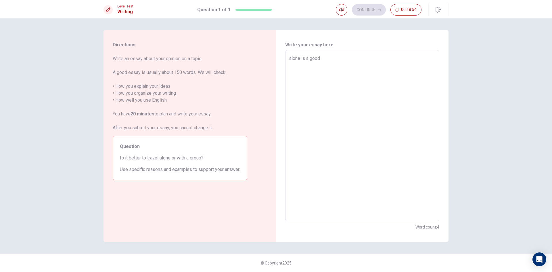
type textarea "x"
type textarea "alone is a good b"
type textarea "x"
type textarea "alone is a good bu"
type textarea "x"
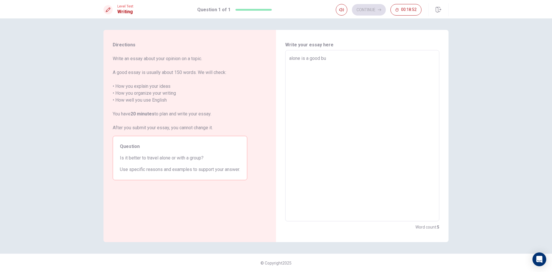
type textarea "alone is a good but"
type textarea "x"
type textarea "alone is a good but"
type textarea "x"
type textarea "alone is a good but I"
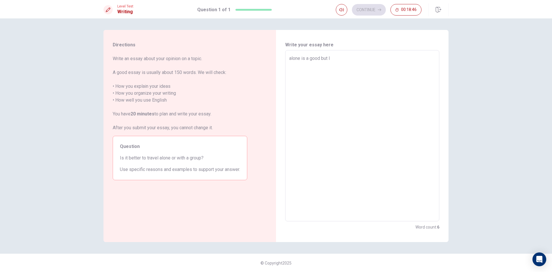
type textarea "x"
type textarea "alone is a good but I"
type textarea "x"
type textarea "alone is a good but I t"
type textarea "x"
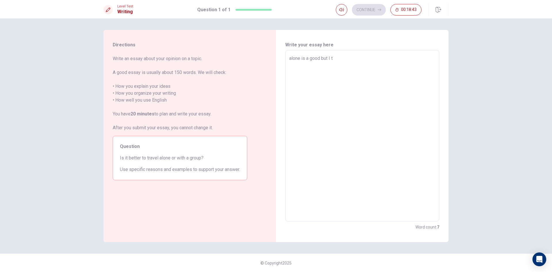
type textarea "alone is a good but I th"
type textarea "x"
type textarea "alone is a good but I thi"
type textarea "x"
type textarea "alone is a good but I thin"
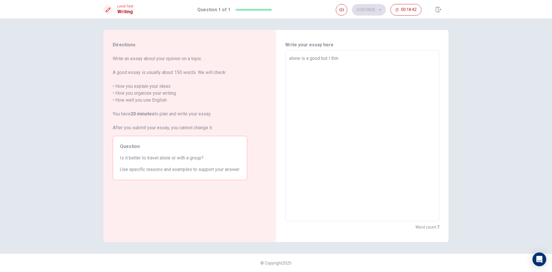
type textarea "x"
type textarea "alone is a good but I think"
type textarea "x"
type textarea "alone is a good but I think"
type textarea "x"
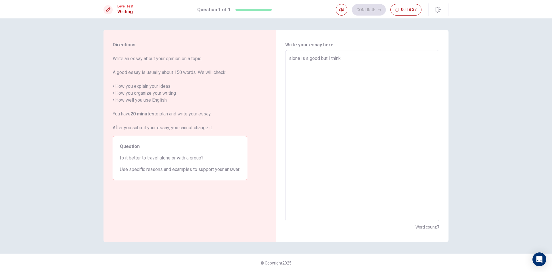
type textarea "alone is a good but I think g"
type textarea "x"
type textarea "alone is a good but I think ga"
type textarea "x"
type textarea "alone is a good but I think ga"
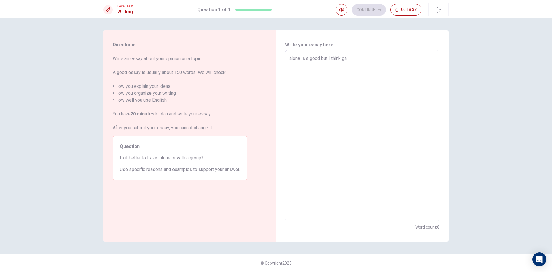
type textarea "x"
type textarea "alone is a good but I think ga w"
type textarea "x"
type textarea "alone is a good but I think ga wi"
type textarea "x"
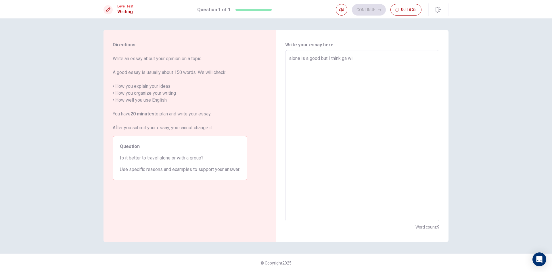
type textarea "alone is a good but I think ga wit"
type textarea "x"
type textarea "alone is a good but I think ga with"
type textarea "x"
type textarea "alone is a good but I think ga with"
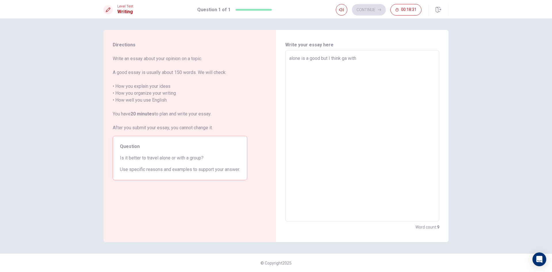
type textarea "x"
type textarea "alone is a good but I think ga with o"
type textarea "x"
type textarea "alone is a good but I think ga with oe"
type textarea "x"
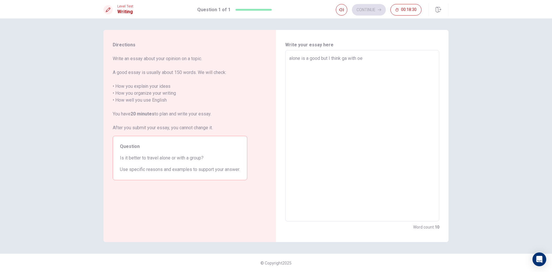
type textarea "alone is a good but I think ga with oe"
type textarea "x"
type textarea "alone is a good but I think ga with oe f"
type textarea "x"
type textarea "alone is a good but I think ga with oe fr"
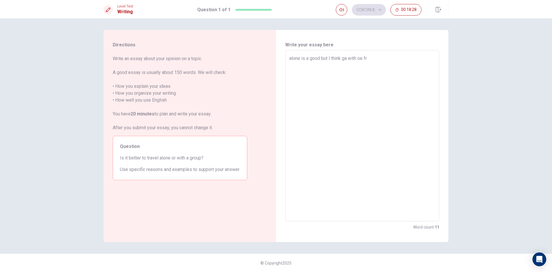
type textarea "x"
type textarea "alone is a good but I think ga with oe fre"
type textarea "x"
type textarea "alone is a good but I think ga with oe fren"
type textarea "x"
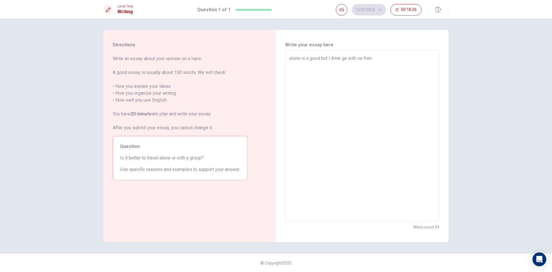
type textarea "alone is a good but I think ga with oe frend"
type textarea "x"
type textarea "alone is a good but I think ga with oe frend"
type textarea "x"
type textarea "alone is a good but I think ga with oe frend i"
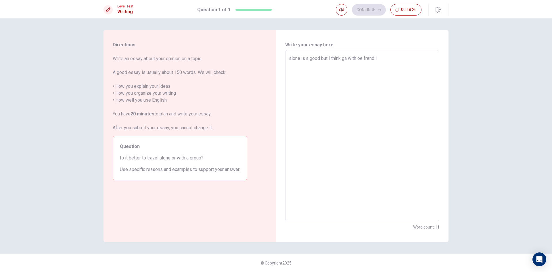
type textarea "x"
type textarea "alone is a good but I think ga with oe frend is"
type textarea "x"
type textarea "alone is a good but I think ga with oe frend is"
type textarea "x"
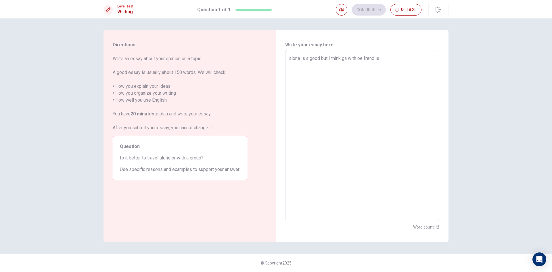
type textarea "alone is a good but I think ga with oe frend is a"
type textarea "x"
type textarea "alone is a good but I think ga with oe frend is a"
type textarea "x"
type textarea "alone is a good but I think ga with oe frend is a b"
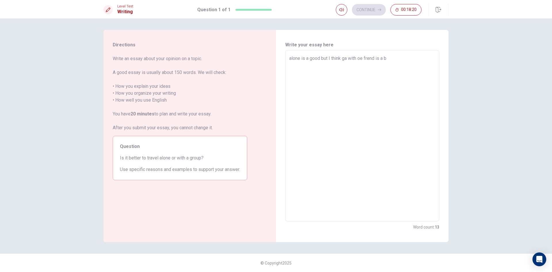
type textarea "x"
type textarea "alone is a good but I think ga with oe frend is a ba"
type textarea "x"
type textarea "alone is a good but I think ga with oe frend is a bat"
type textarea "x"
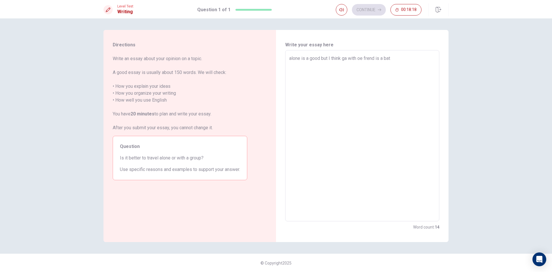
type textarea "alone is a good but I think ga with oe frend is a batt"
type textarea "x"
type textarea "alone is a good but I think ga with oe frend is a batte"
type textarea "x"
type textarea "alone is a good but I think ga with oe frend is a batter"
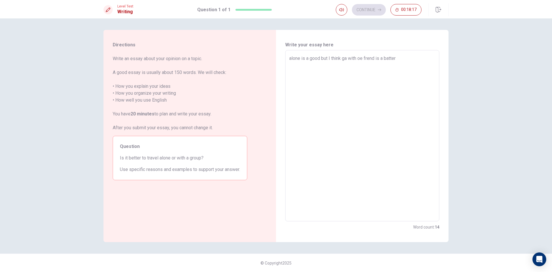
type textarea "x"
type textarea "alone is a good but I think ga with oe frend is a batter"
type textarea "x"
type textarea "alone is a good but I think ga with oe frend is a batter b"
type textarea "x"
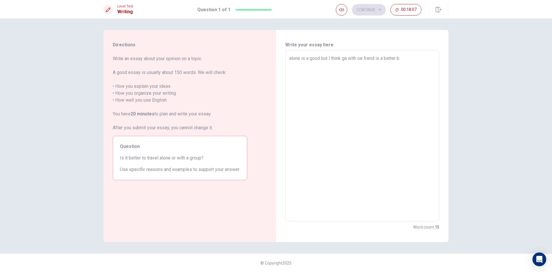
type textarea "alone is a good but I think ga with oe frend is a batter be"
type textarea "x"
type textarea "alone is a good but I think ga with oe frend is a batter be"
type textarea "x"
type textarea "alone is a good but I think ga with oe frend is a batter be c"
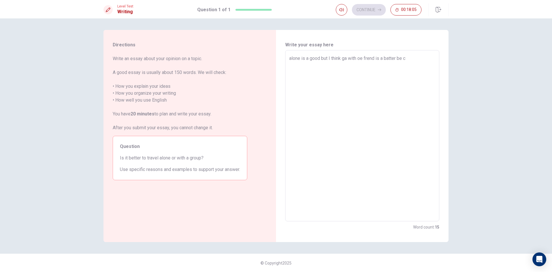
type textarea "x"
type textarea "alone is a good but I think ga with oe frend is a batter be ca"
type textarea "x"
type textarea "alone is a good but I think ga with oe frend is a batter be c"
type textarea "x"
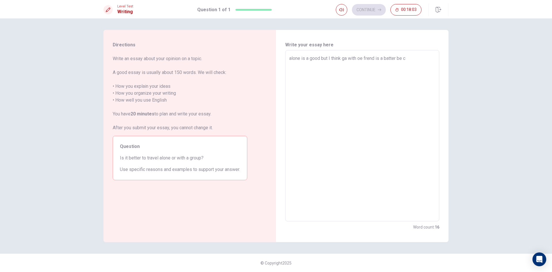
type textarea "alone is a good but I think ga with oe frend is a batter be"
type textarea "x"
type textarea "alone is a good but I think ga with oe frend is a batter be"
type textarea "x"
type textarea "alone is a good but I think ga with oe frend is a batter bec"
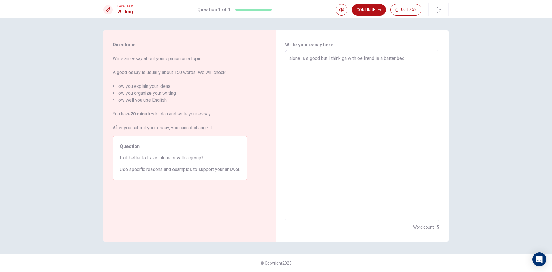
type textarea "x"
type textarea "alone is a good but I think ga with oe frend is a batter be"
type textarea "x"
type textarea "alone is a good but I think ga with oe frend is a batter b"
type textarea "x"
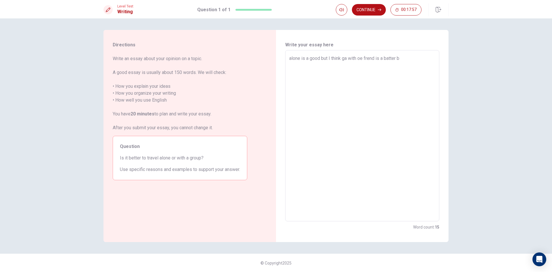
type textarea "alone is a good but I think ga with oe frend is a batter"
type textarea "x"
type textarea "alone is a good but I think ga with oe frend is a batter"
type textarea "x"
type textarea "alone is a good but I think ga with oe frend is a batter"
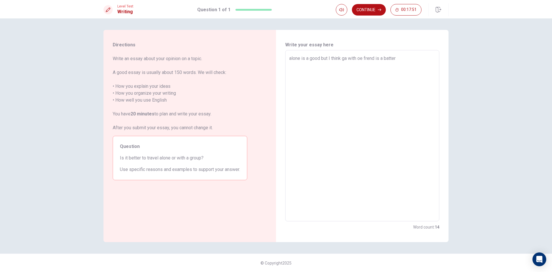
drag, startPoint x: 375, startPoint y: 56, endPoint x: 378, endPoint y: 56, distance: 3.2
click at [375, 56] on textarea "alone is a good but I think ga with oe frend is a batter" at bounding box center [362, 136] width 146 height 162
type textarea "x"
click at [376, 58] on textarea "alone is a good but I think ga with oe frend is a batter" at bounding box center [362, 136] width 146 height 162
type textarea "alone is a good but I think ga with oe fren is a batter"
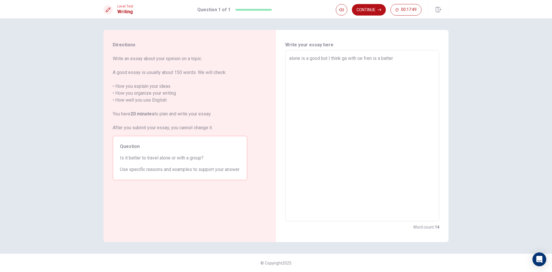
type textarea "x"
type textarea "alone is a good but I think ga with oe fre is a batter"
type textarea "x"
type textarea "alone is a good but I think ga with oe fr is a batter"
type textarea "x"
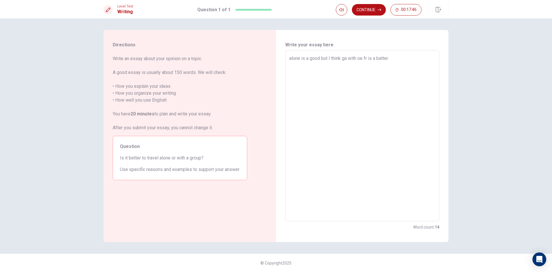
type textarea "alone is a good but I think ga with oe fri is a batter"
type textarea "x"
type textarea "alone is a good but I think ga with [PERSON_NAME] is a batter"
type textarea "x"
type textarea "alone is a good but I think ga with oe frien is a batter"
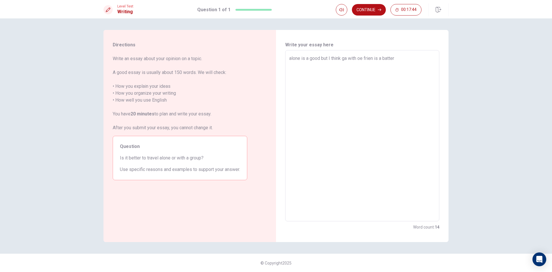
type textarea "x"
type textarea "alone is a good but I think ga with oe friend is a batter"
click at [425, 63] on textarea "alone is a good but I think ga with oe friend is a batter" at bounding box center [362, 136] width 146 height 162
type textarea "x"
type textarea "alone is a good but I think ga with oe friend is a batter b"
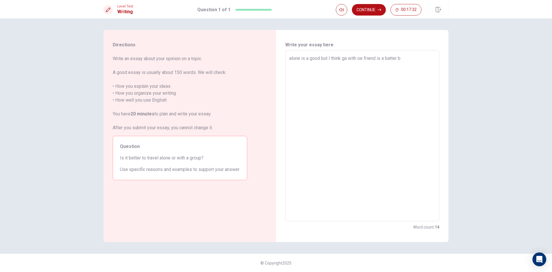
type textarea "x"
type textarea "alone is a good but I think ga with oe friend is a batter be"
type textarea "x"
type textarea "alone is a good but I think ga with oe friend is a batter bec"
type textarea "x"
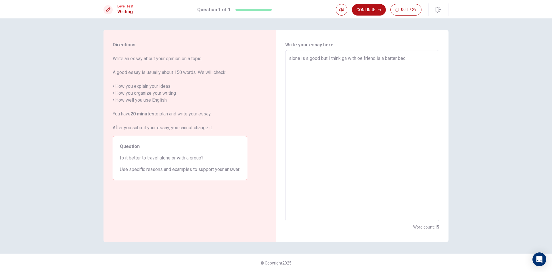
type textarea "alone is a good but I think ga with oe friend is a batter beca"
type textarea "x"
type textarea "alone is a good but I think ga with oe friend is a batter becau"
type textarea "x"
type textarea "alone is a good but I think ga with oe friend is a batter becaus"
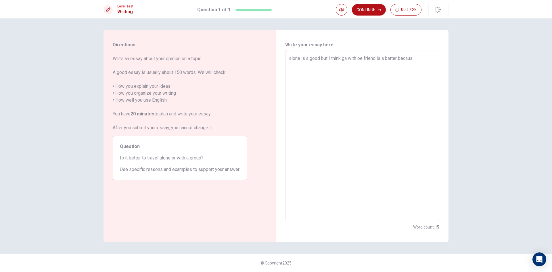
type textarea "x"
type textarea "alone is a good but I think ga with oe friend is a batter [PERSON_NAME]"
type textarea "x"
type textarea "alone is a good but I think ga with oe friend is a batter becaus"
type textarea "x"
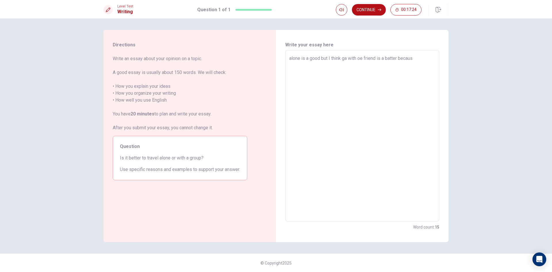
type textarea "alone is a good but I think ga with oe friend is a batter because"
type textarea "x"
type textarea "alone is a good but I think ga with oe friend is a batter because"
type textarea "x"
type textarea "alone is a good but I think ga with oe friend is a batter because e"
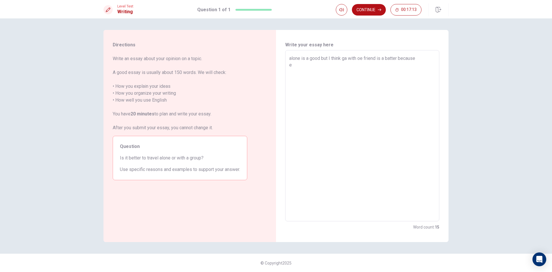
type textarea "x"
type textarea "alone is a good but I think ga with oe friend is a batter because ew"
type textarea "x"
type textarea "alone is a good but I think ga with oe friend is a batter because e"
type textarea "x"
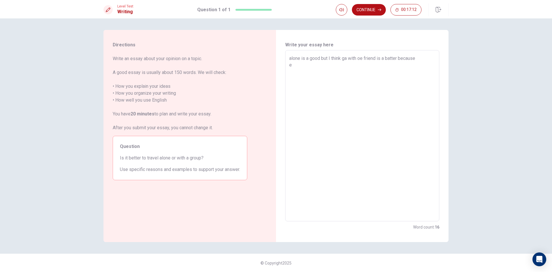
type textarea "alone is a good but I think ga with oe friend is a batter because"
type textarea "x"
type textarea "alone is a good but I think ga with oe friend is a batter because w"
type textarea "x"
type textarea "alone is a good but I think ga with oe friend is a batter because we"
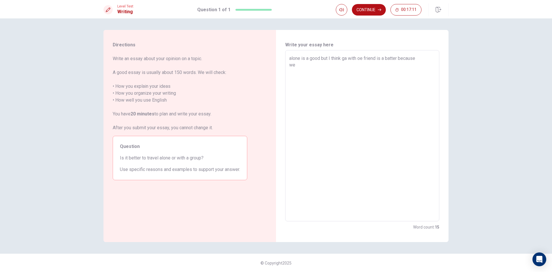
type textarea "x"
type textarea "alone is a good but I think ga with oe friend is a batter because we"
type textarea "x"
type textarea "alone is a good but I think ga with oe friend is a batter because we h"
type textarea "x"
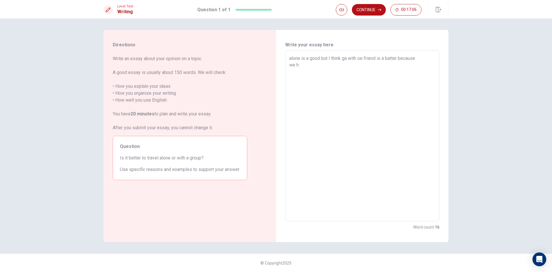
type textarea "alone is a good but I think ga with oe friend is a batter because we ha"
type textarea "x"
type textarea "alone is a good but I think ga with oe friend is a batter because we hav"
type textarea "x"
type textarea "alone is a good but I think ga with oe friend is a batter because we have"
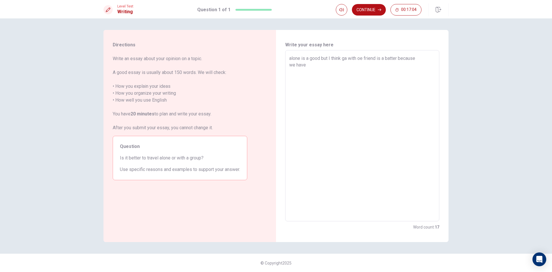
type textarea "x"
drag, startPoint x: 387, startPoint y: 66, endPoint x: 367, endPoint y: 79, distance: 24.1
click at [377, 76] on textarea "alone is a good but I think ga with oe friend is a batter because we have frien…" at bounding box center [362, 136] width 146 height 162
click at [355, 72] on textarea "alone is a good but I think ga with oe friend is a batter because we have frien…" at bounding box center [362, 136] width 146 height 162
click at [356, 72] on textarea "alone is a good but I think ga with oe friend is a batter because we have frien…" at bounding box center [362, 136] width 146 height 162
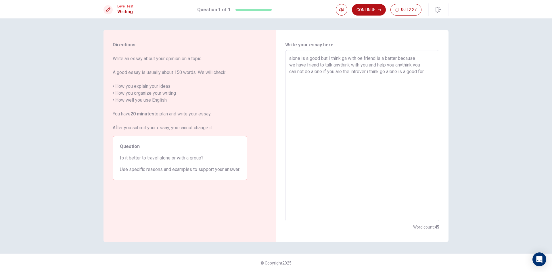
drag, startPoint x: 430, startPoint y: 65, endPoint x: 428, endPoint y: 69, distance: 4.5
click at [429, 65] on textarea "alone is a good but I think ga with oe friend is a batter because we have frien…" at bounding box center [362, 136] width 146 height 162
click at [428, 70] on textarea "alone is a good but I think ga with oe friend is a batter because we have frien…" at bounding box center [362, 136] width 146 height 162
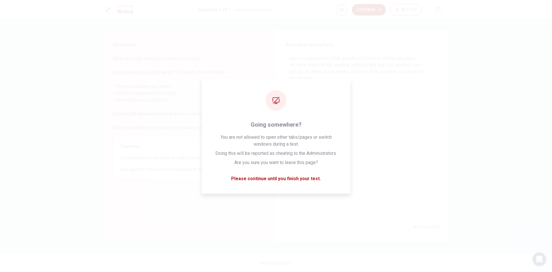
click at [354, 89] on textarea "alone is a good but I think ga with oe friend is a batter because we have frien…" at bounding box center [362, 136] width 146 height 162
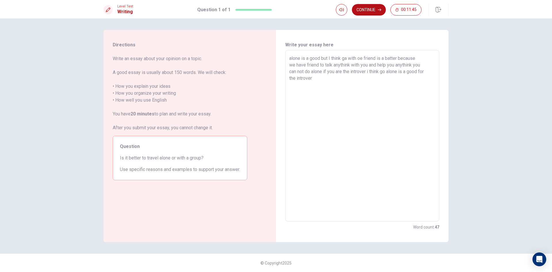
drag, startPoint x: 293, startPoint y: 59, endPoint x: 443, endPoint y: 96, distance: 154.3
click at [454, 96] on div "Directions Write an essay about your opinion on a topic. A good essay is usuall…" at bounding box center [275, 136] width 363 height 212
click at [365, 103] on textarea "alone is a good but I think ga with oe friend is a batter because we have frien…" at bounding box center [362, 136] width 146 height 162
drag, startPoint x: 289, startPoint y: 59, endPoint x: 408, endPoint y: 60, distance: 118.7
click at [408, 60] on div "alone is a good but I think ga with oe friend is a batter because we have frien…" at bounding box center [362, 135] width 154 height 171
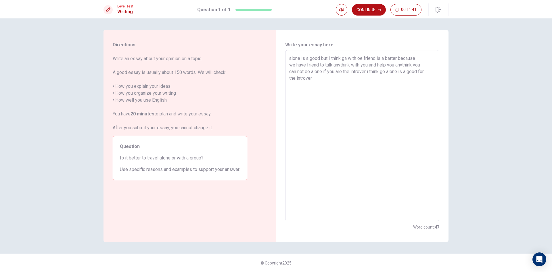
drag, startPoint x: 289, startPoint y: 59, endPoint x: 430, endPoint y: 86, distance: 143.1
click at [430, 86] on textarea "alone is a good but I think ga with oe friend is a batter because we have frien…" at bounding box center [362, 136] width 146 height 162
drag, startPoint x: 317, startPoint y: 73, endPoint x: 331, endPoint y: 71, distance: 13.6
click at [331, 71] on textarea "if you are the introver i think you will go to travel alone is a good for you b…" at bounding box center [362, 136] width 146 height 162
drag, startPoint x: 316, startPoint y: 72, endPoint x: 330, endPoint y: 70, distance: 13.5
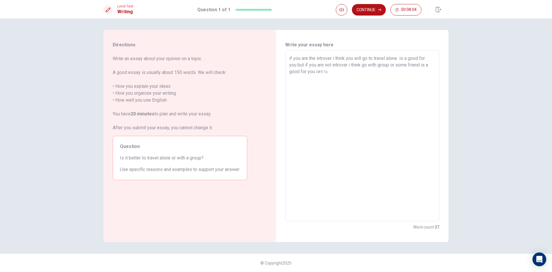
click at [329, 70] on textarea "if you are the introver i think you will go to travel alone is a good for you b…" at bounding box center [362, 136] width 146 height 162
click at [333, 70] on textarea "if you are the introver i think you will go to travel alone is a good for you b…" at bounding box center [362, 136] width 146 height 162
click at [344, 71] on textarea "if you are the introver i think you will go to travel alone is a good for you b…" at bounding box center [362, 136] width 146 height 162
click at [346, 74] on textarea "if you are the introver i think you will go to travel alone is a good for you b…" at bounding box center [362, 136] width 146 height 162
click at [409, 82] on textarea "if you are the introver i think you will go to travel alone is a good for you b…" at bounding box center [362, 136] width 146 height 162
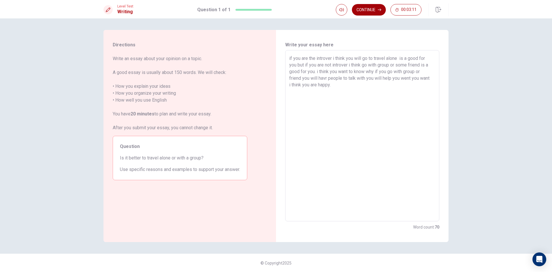
click at [372, 12] on button "Continue" at bounding box center [369, 9] width 34 height 11
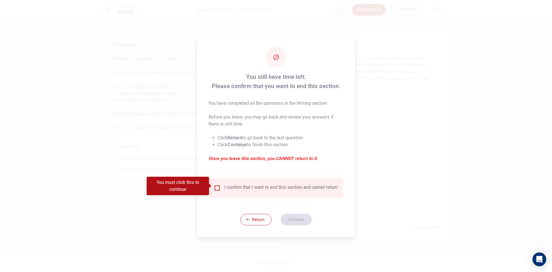
click at [278, 185] on div "I confirm that I want to end this section and cannot return." at bounding box center [281, 187] width 114 height 7
click at [216, 185] on input "You must click this to continue" at bounding box center [217, 187] width 7 height 7
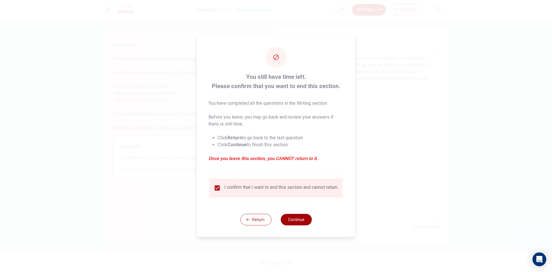
click at [293, 219] on button "Continue" at bounding box center [296, 219] width 31 height 11
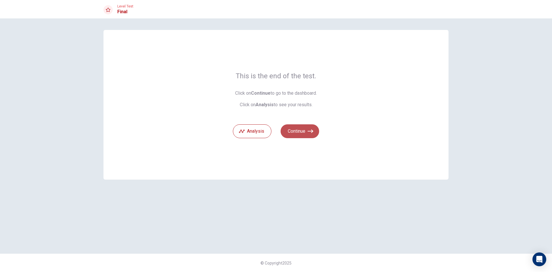
click at [307, 136] on button "Continue" at bounding box center [300, 131] width 39 height 14
